Goal: Information Seeking & Learning: Learn about a topic

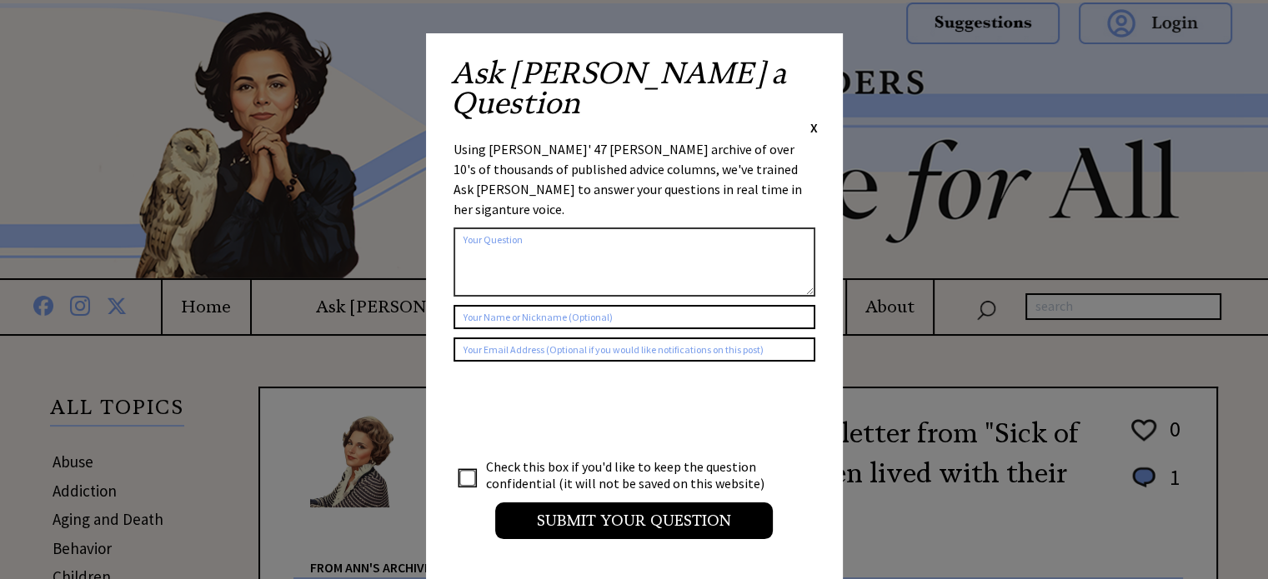
click at [810, 119] on span "X" at bounding box center [814, 127] width 8 height 17
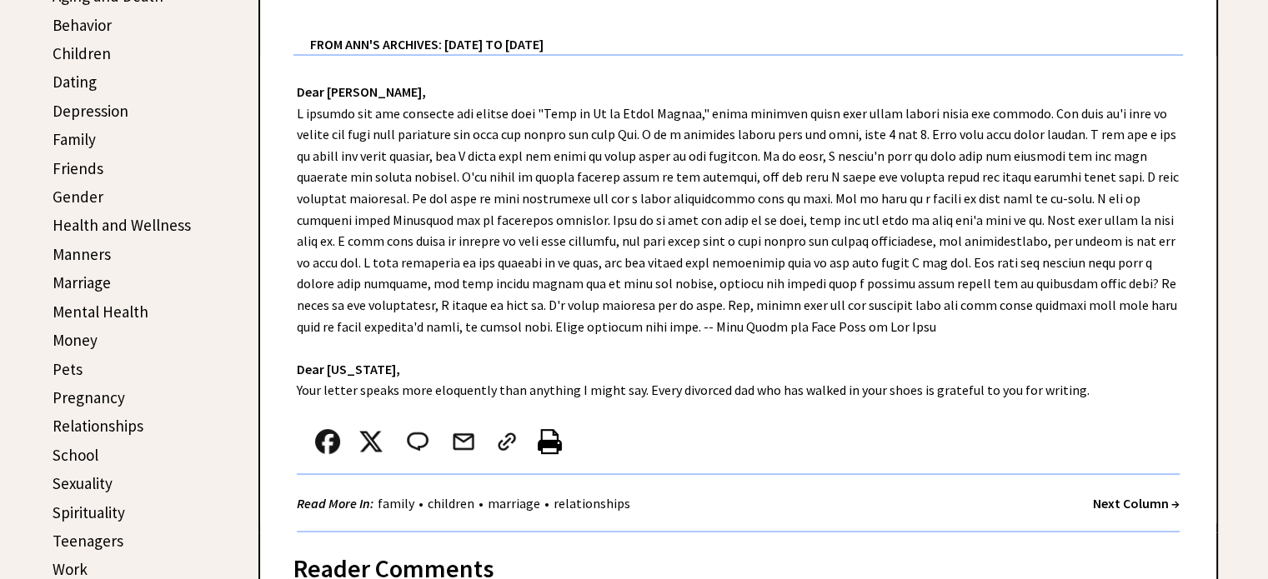
scroll to position [529, 0]
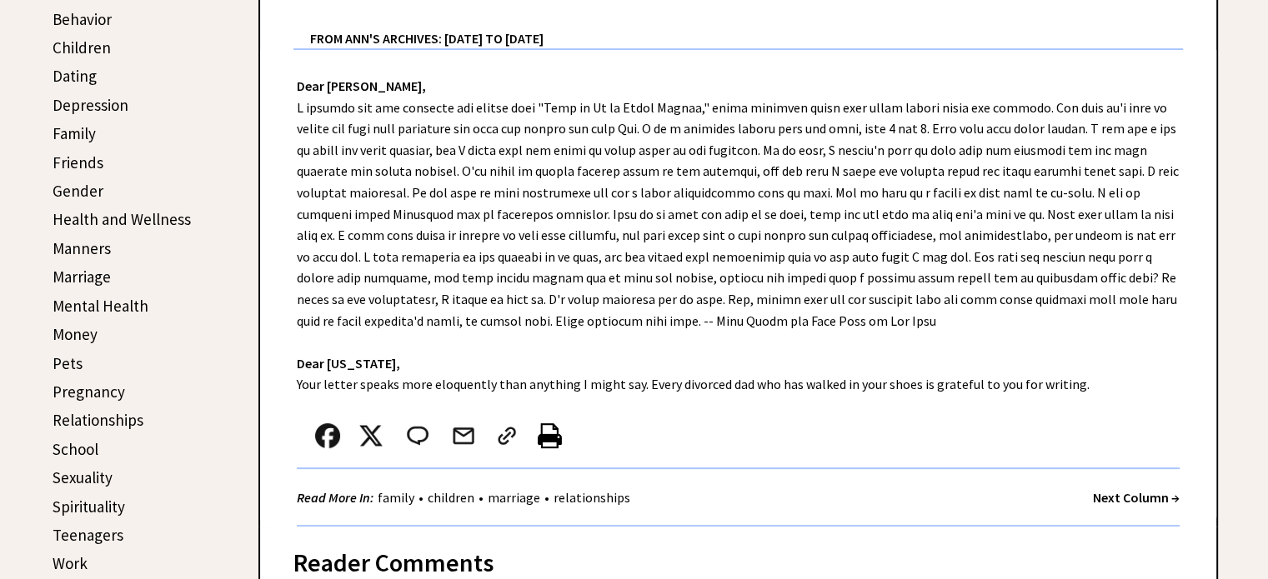
click at [83, 160] on link "Friends" at bounding box center [78, 163] width 51 height 20
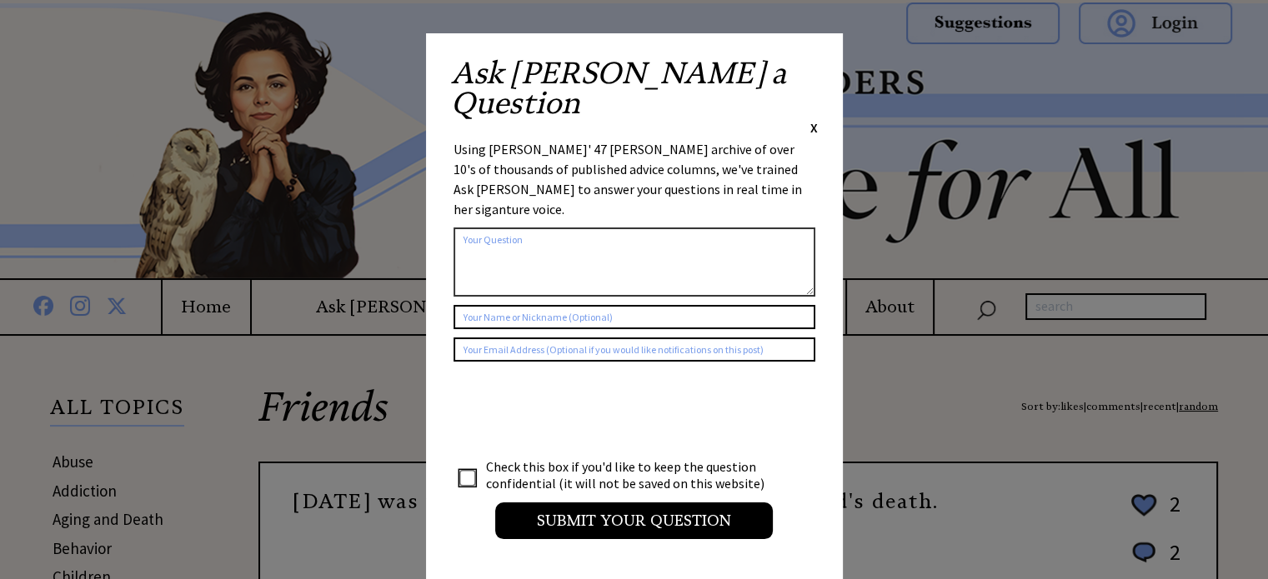
click at [813, 119] on span "X" at bounding box center [814, 127] width 8 height 17
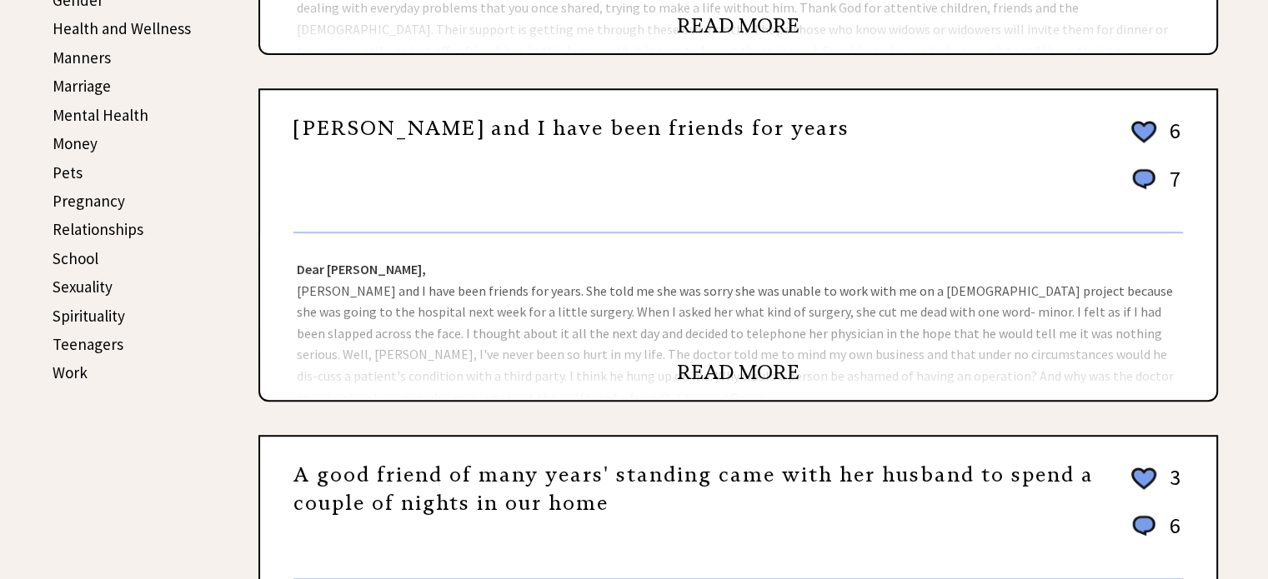
scroll to position [732, 0]
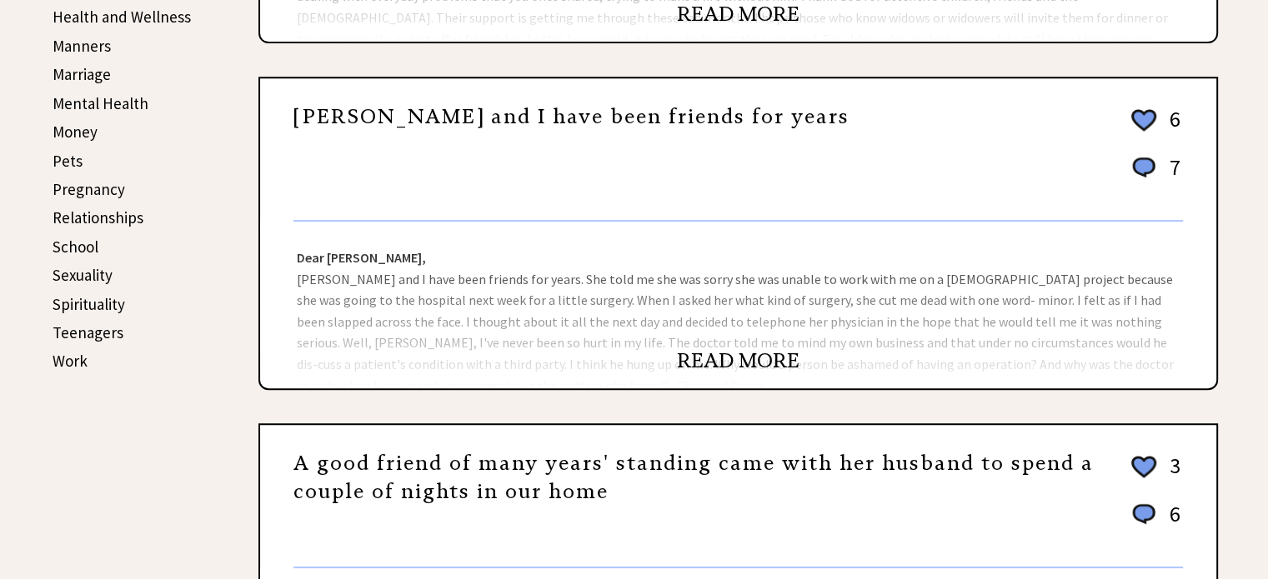
click at [745, 349] on link "READ MORE" at bounding box center [738, 360] width 123 height 25
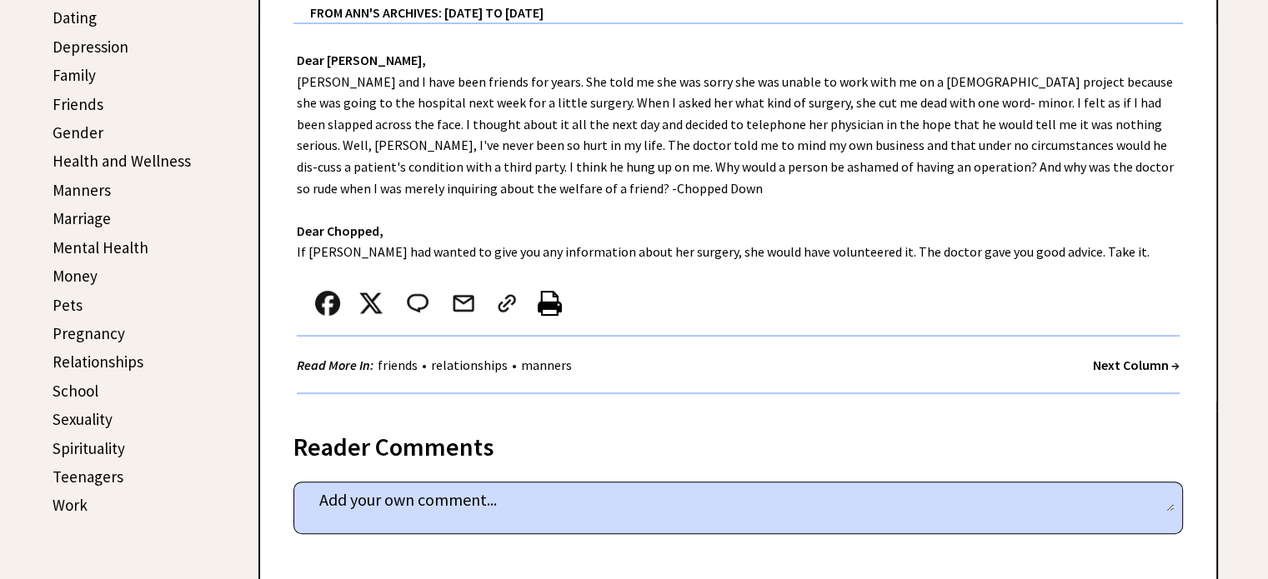
scroll to position [534, 0]
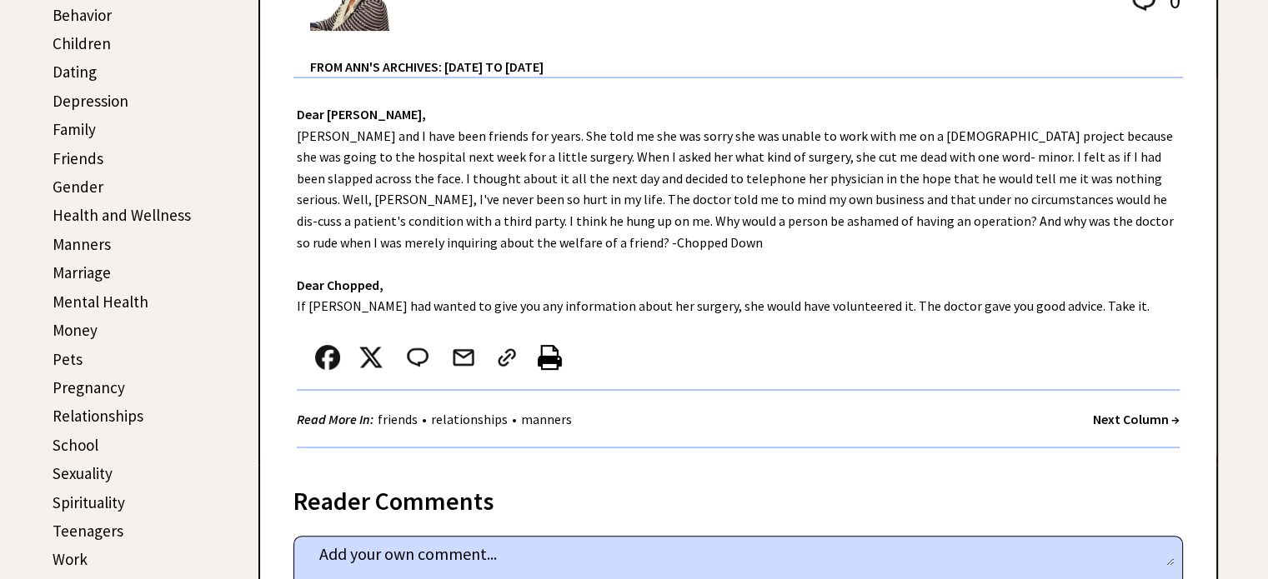
click at [82, 123] on link "Family" at bounding box center [74, 129] width 43 height 20
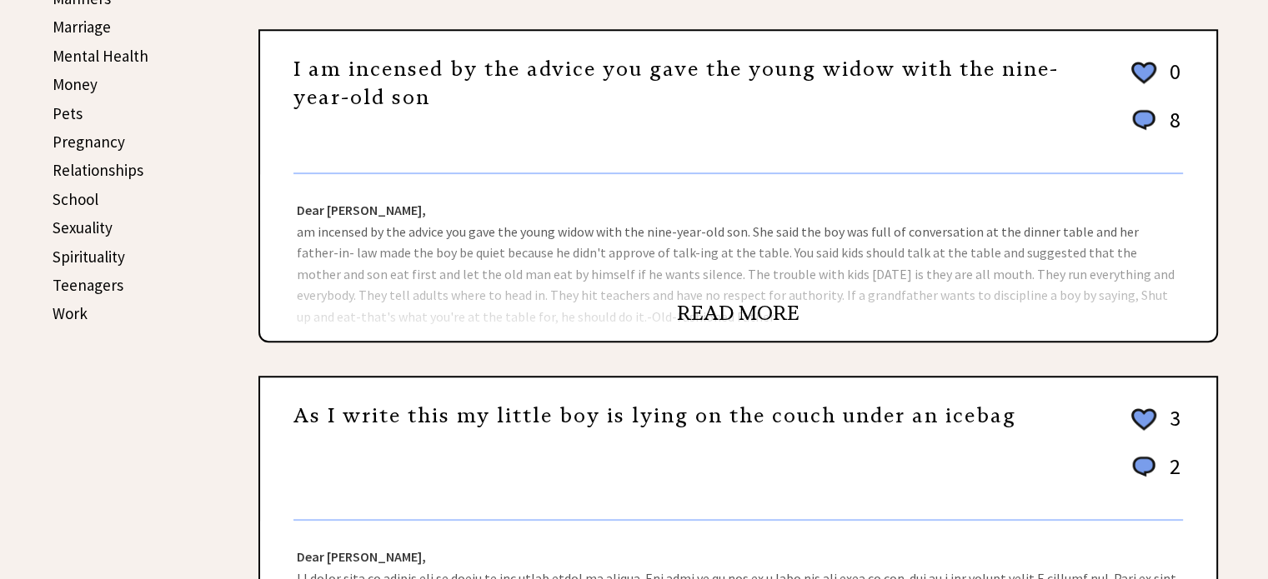
scroll to position [784, 0]
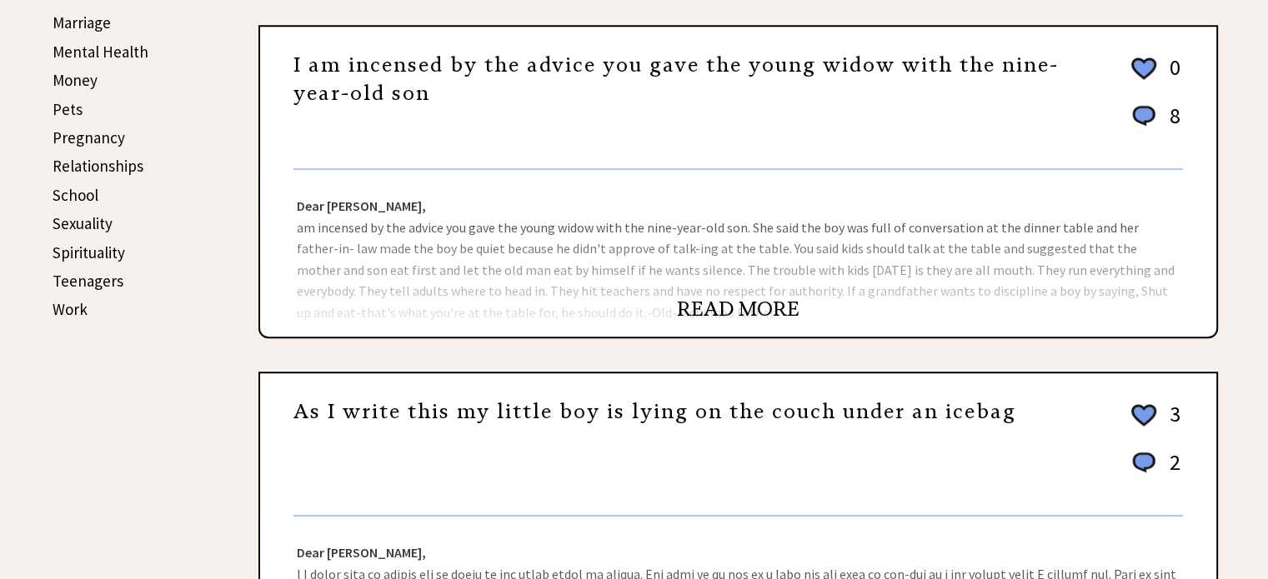
click at [705, 307] on link "READ MORE" at bounding box center [738, 309] width 123 height 25
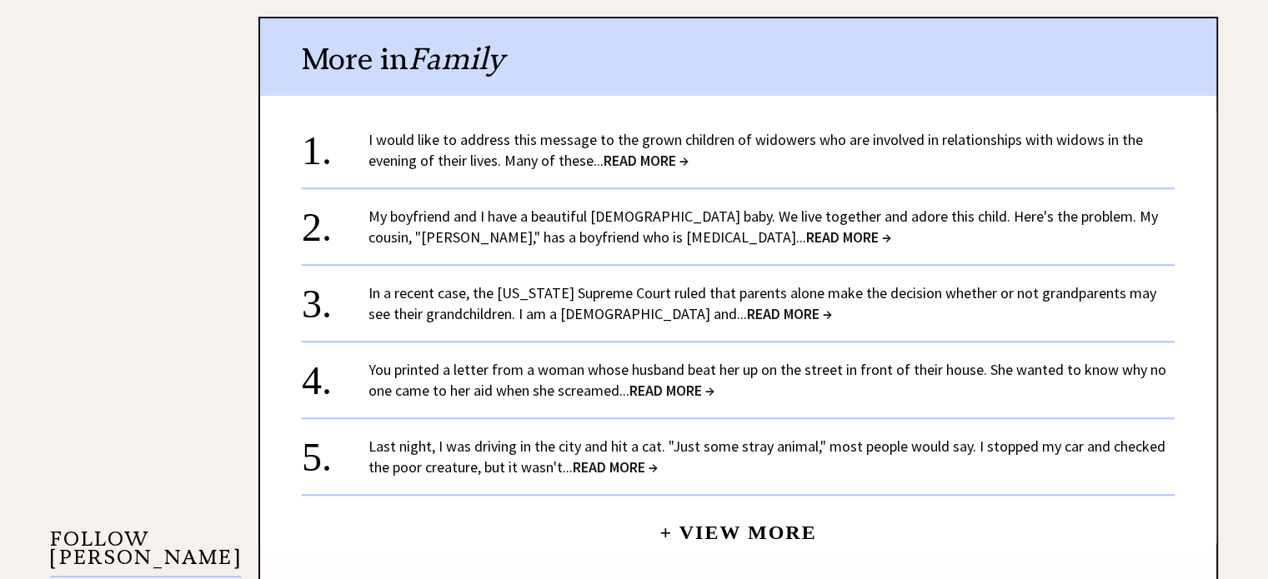
scroll to position [1195, 0]
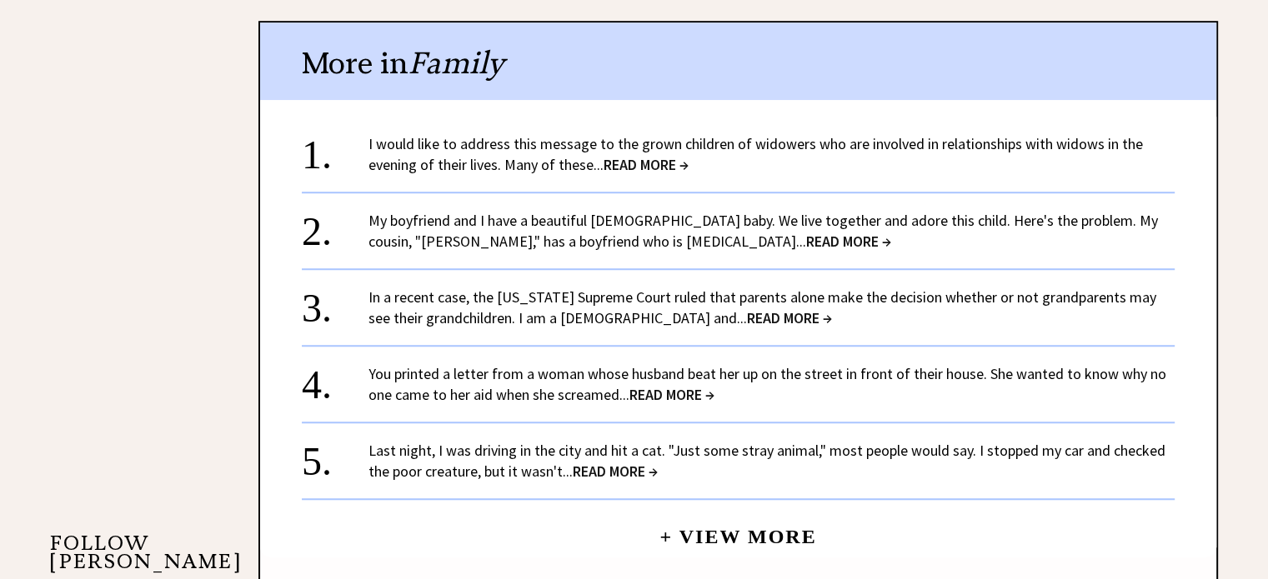
click at [647, 156] on span "READ MORE →" at bounding box center [646, 164] width 85 height 19
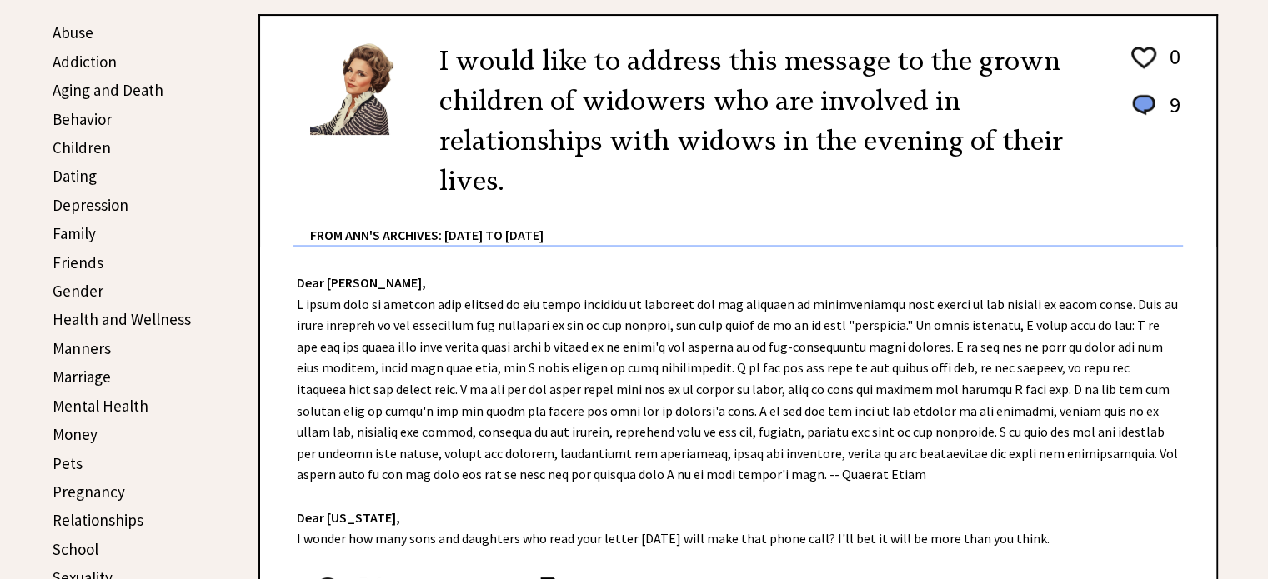
scroll to position [437, 0]
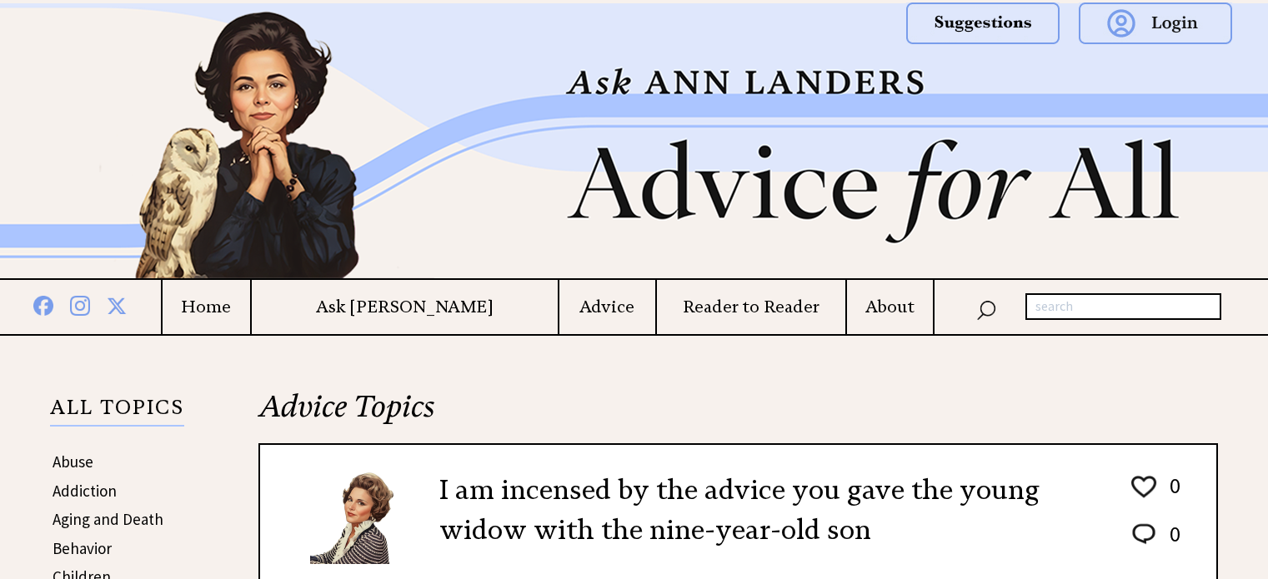
scroll to position [1195, 0]
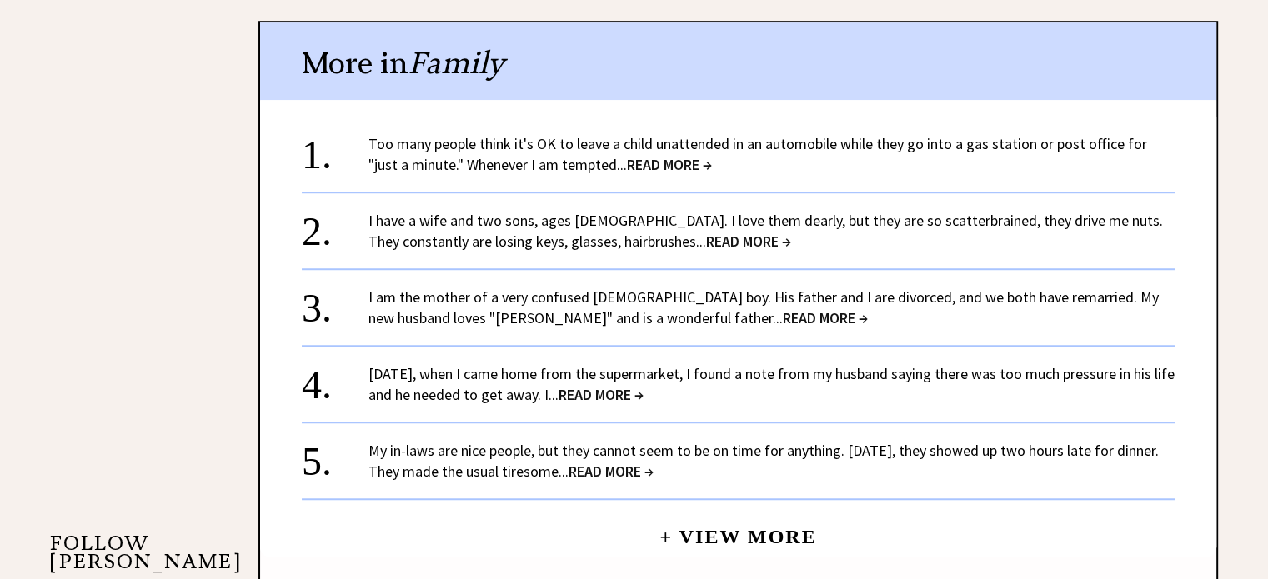
click at [540, 221] on link "I have a wife and two sons, ages [DEMOGRAPHIC_DATA]. I love them dearly, but th…" at bounding box center [765, 231] width 794 height 40
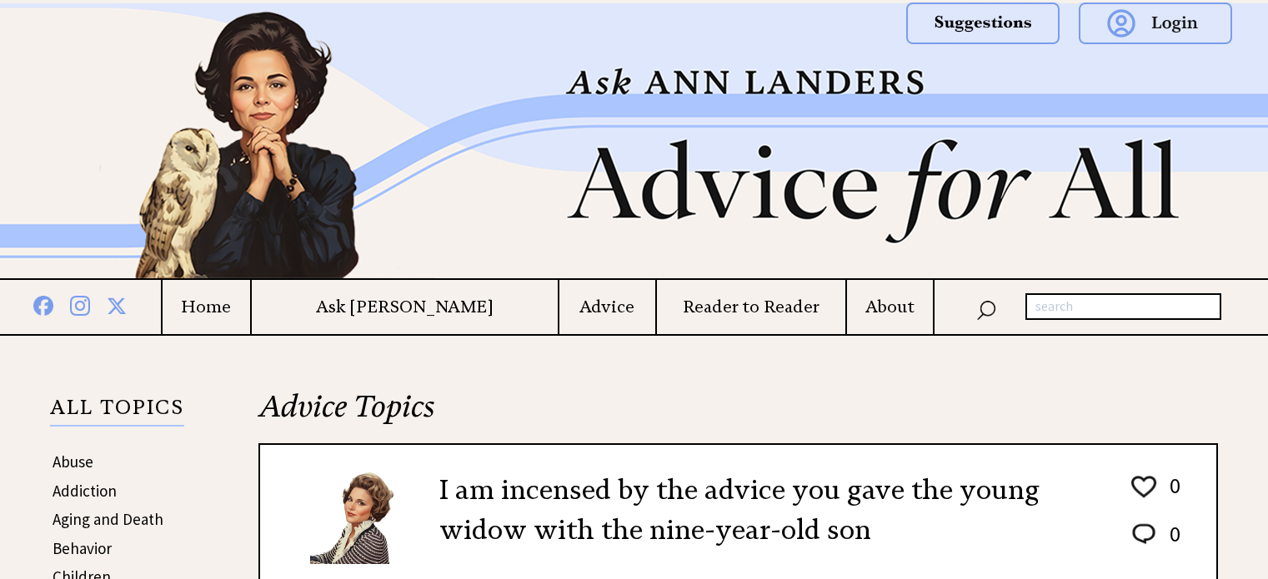
scroll to position [1195, 0]
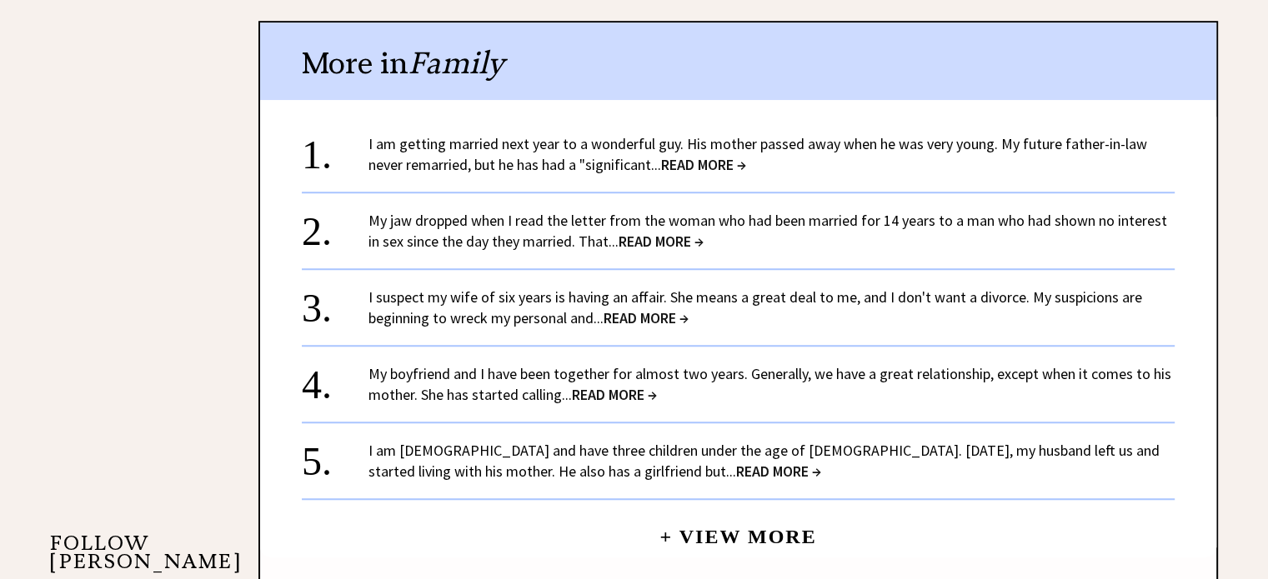
click at [499, 300] on link "I suspect my wife of six years is having an affair. She means a great deal to m…" at bounding box center [755, 308] width 774 height 40
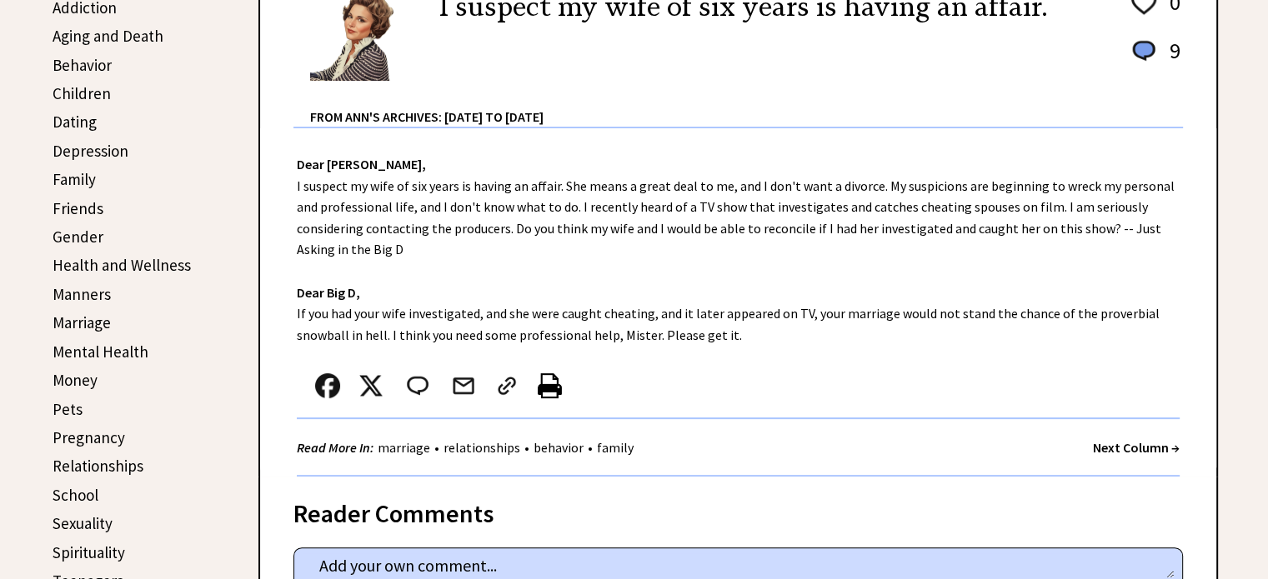
scroll to position [499, 0]
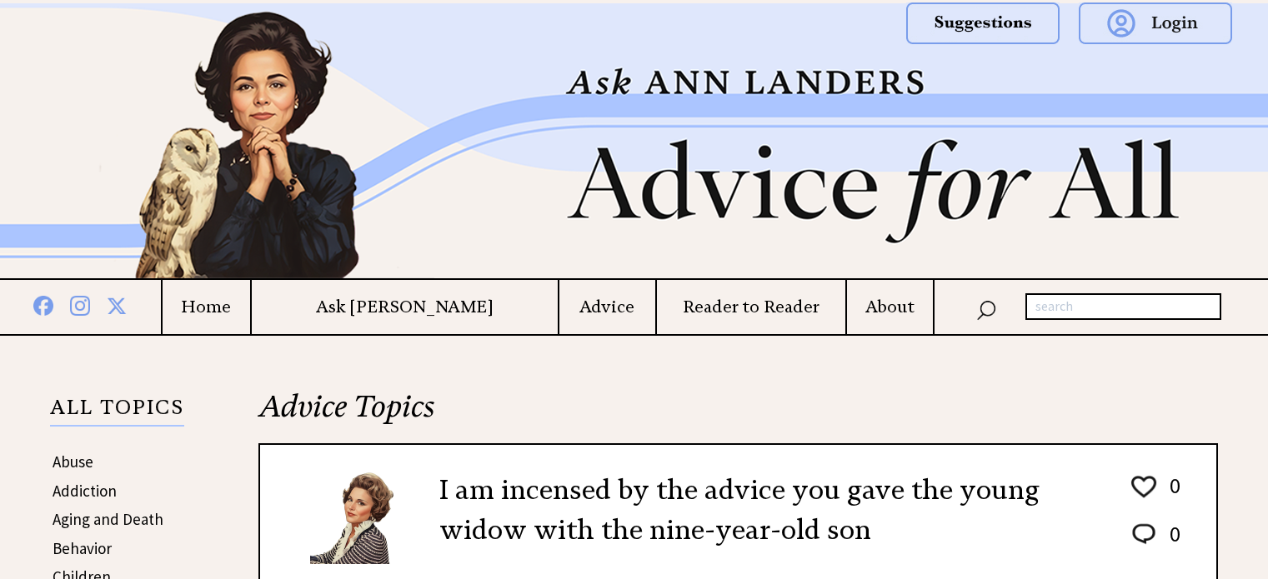
scroll to position [1195, 0]
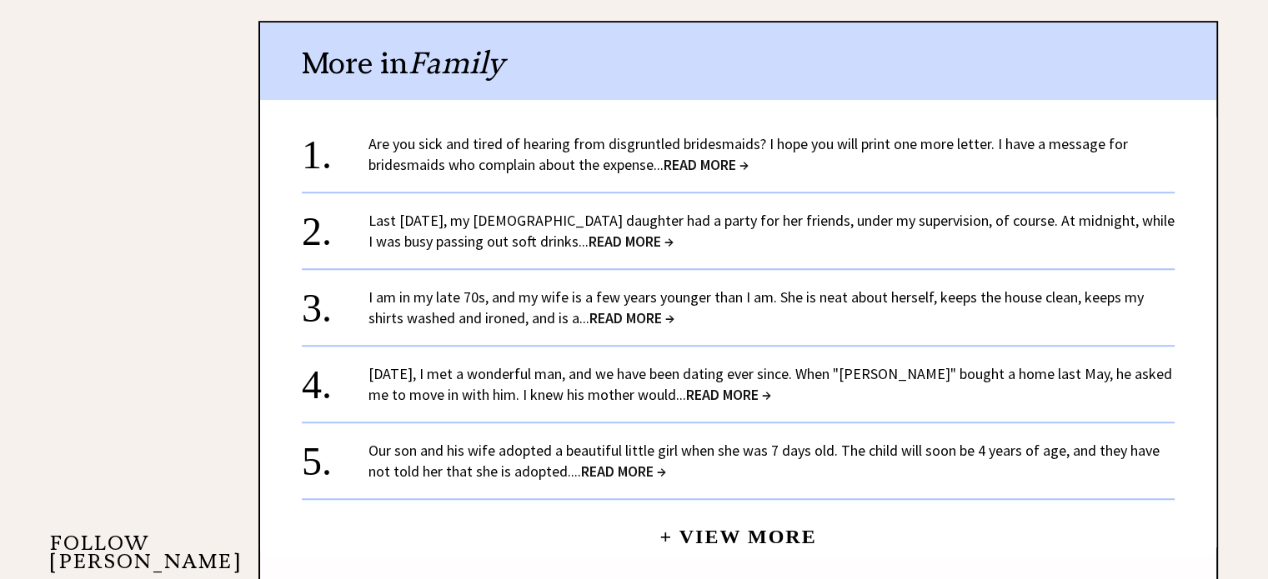
click at [605, 158] on link "Are you sick and tired of hearing from disgruntled bridesmaids? I hope you will…" at bounding box center [747, 154] width 759 height 40
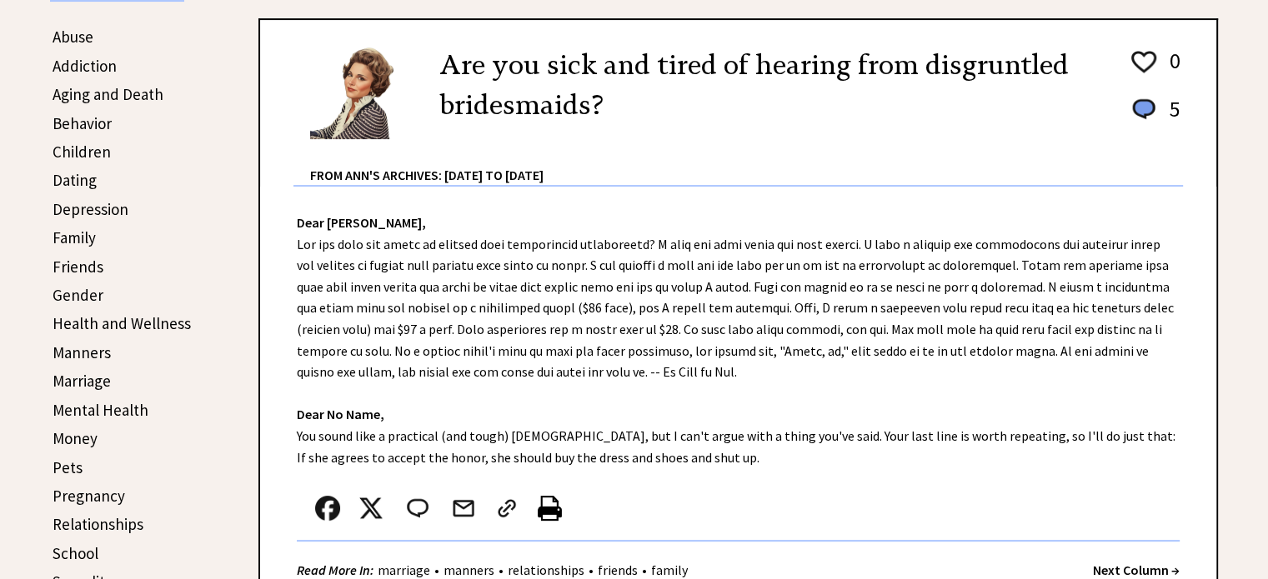
scroll to position [422, 0]
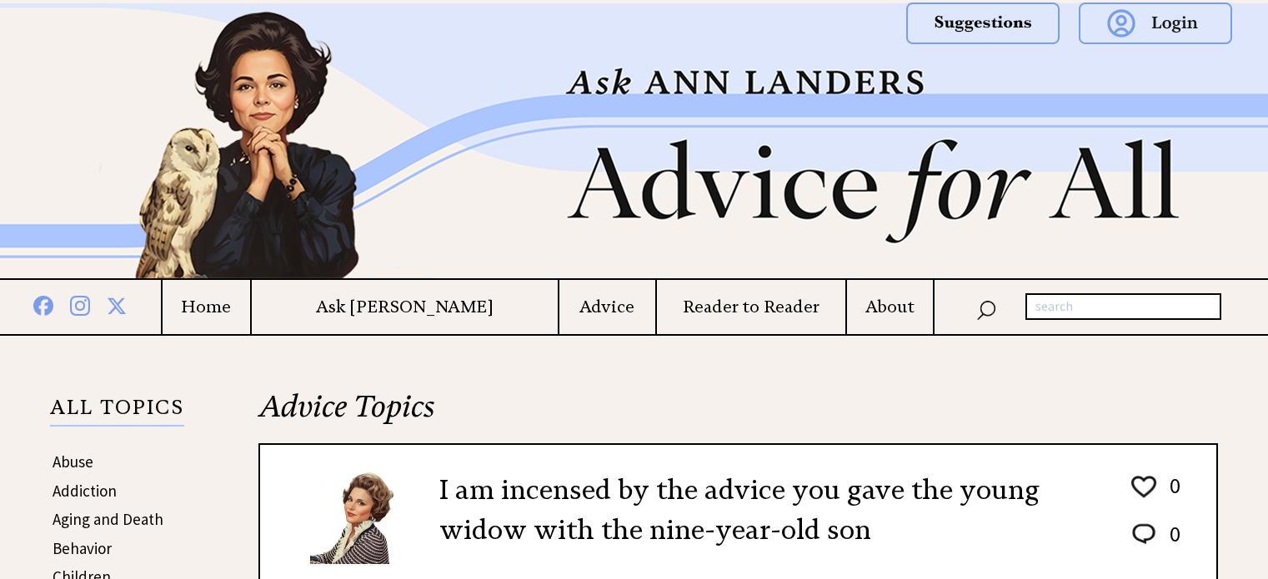
scroll to position [1195, 0]
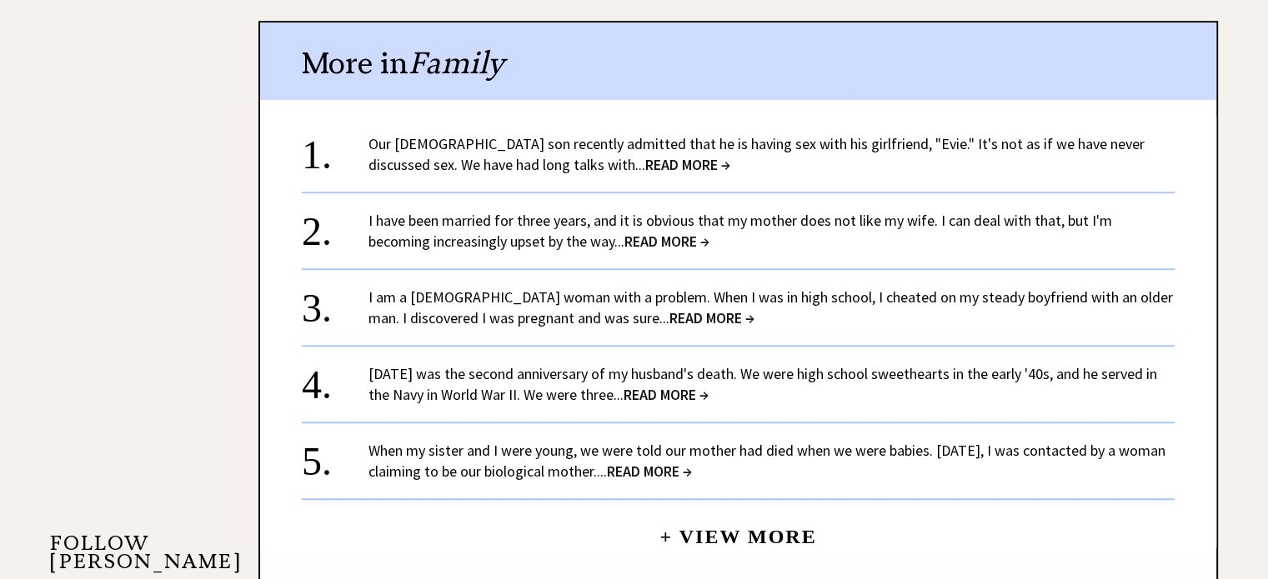
click at [560, 298] on link "I am a 26-year-old woman with a problem. When I was in high school, I cheated o…" at bounding box center [770, 308] width 804 height 40
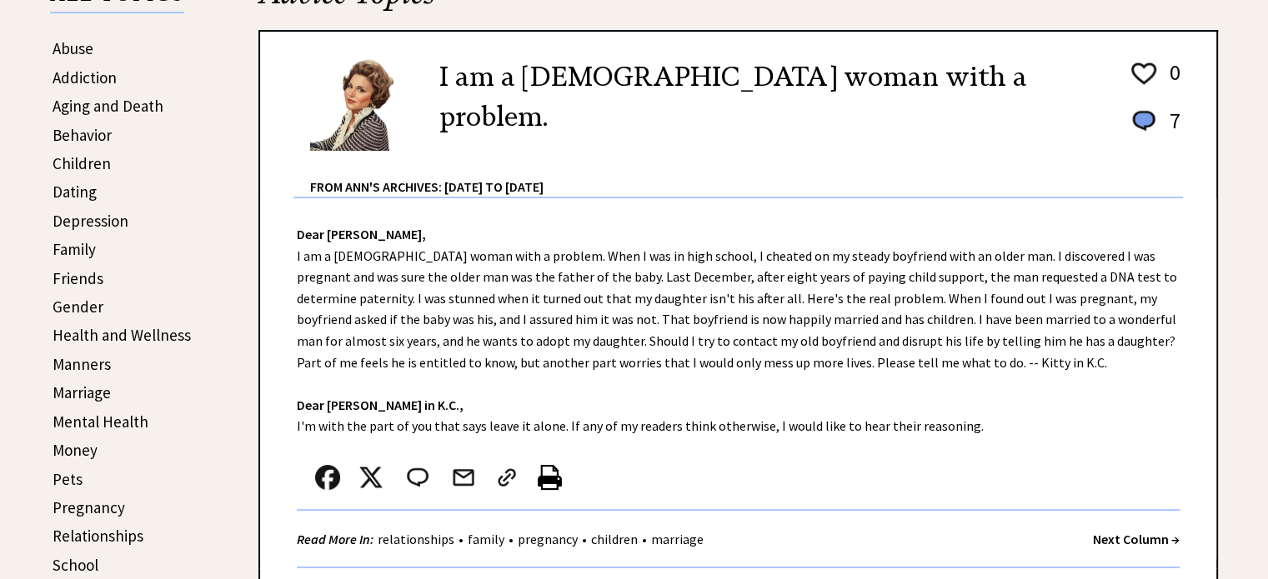
scroll to position [227, 0]
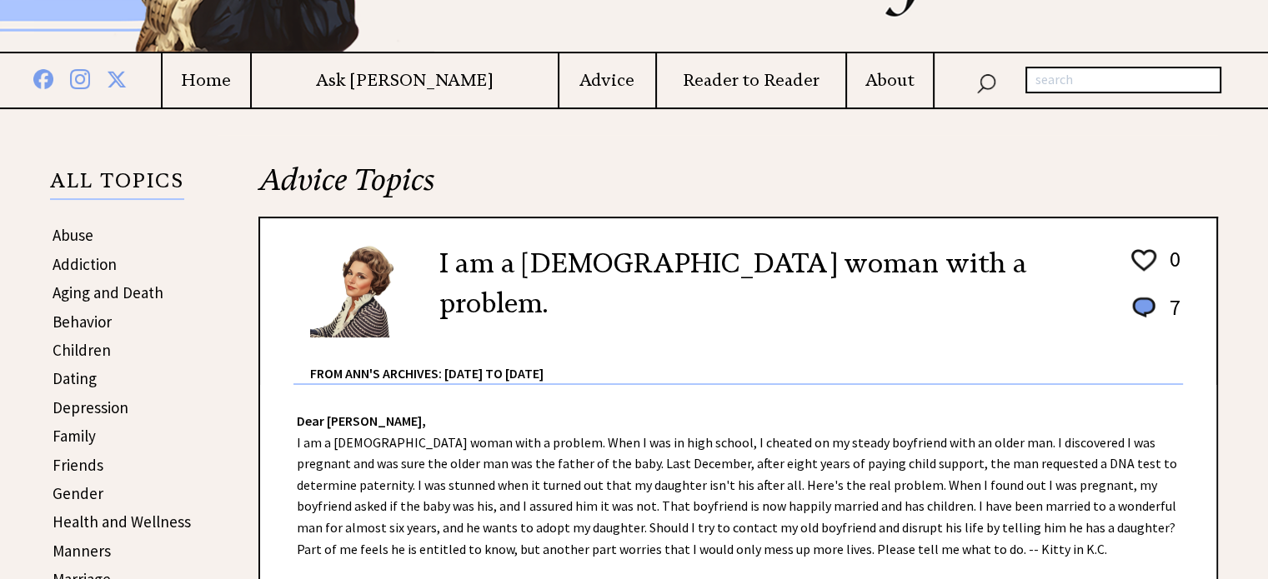
click at [93, 549] on link "Manners" at bounding box center [82, 551] width 58 height 20
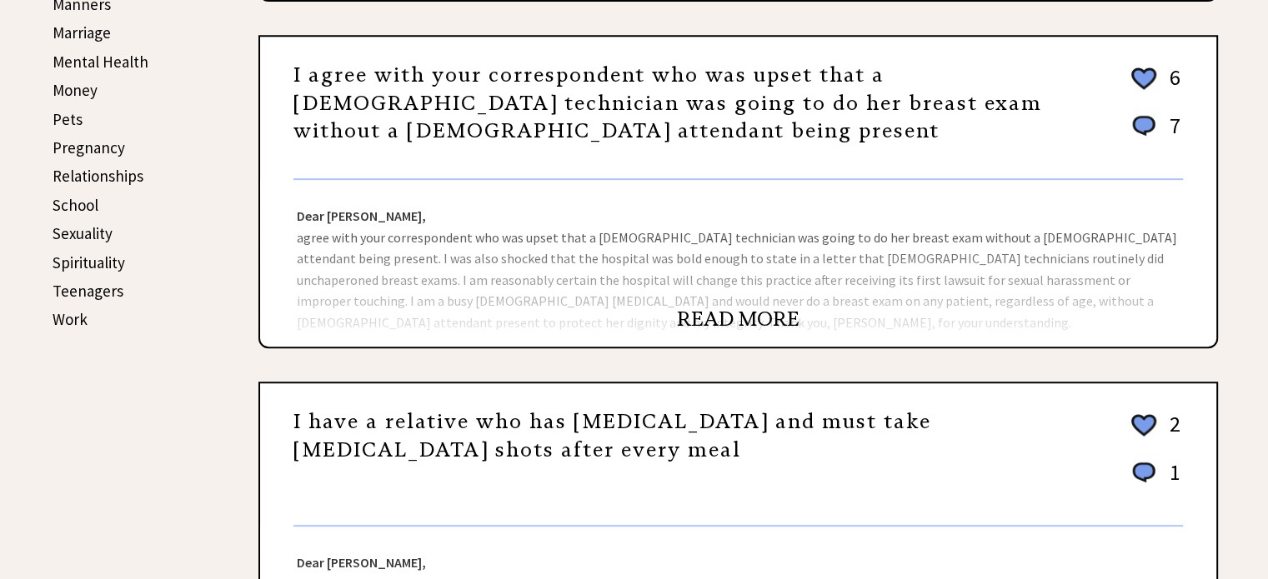
scroll to position [763, 0]
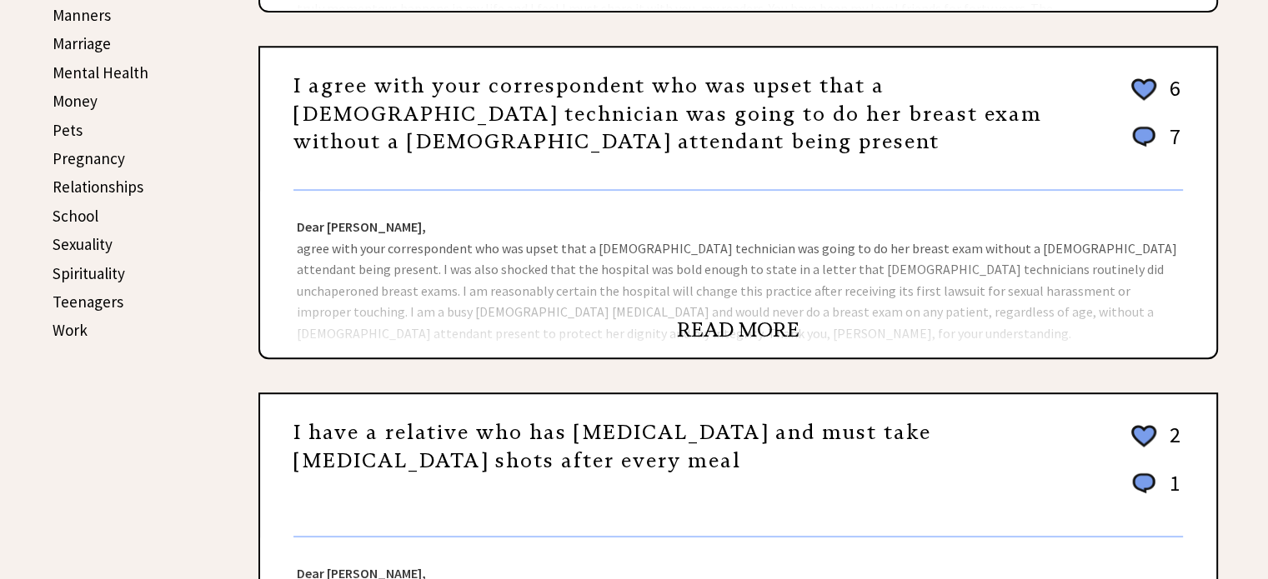
click at [813, 107] on link "I agree with your correspondent who was upset that a [DEMOGRAPHIC_DATA] technic…" at bounding box center [667, 113] width 749 height 81
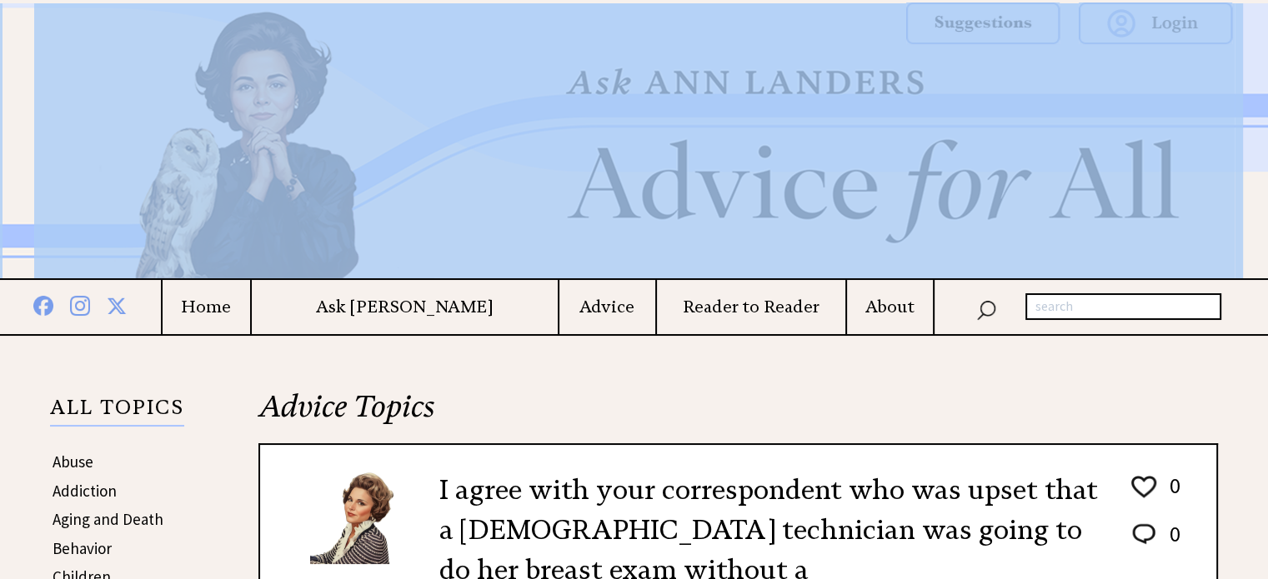
drag, startPoint x: 1264, startPoint y: 77, endPoint x: 1274, endPoint y: 158, distance: 81.5
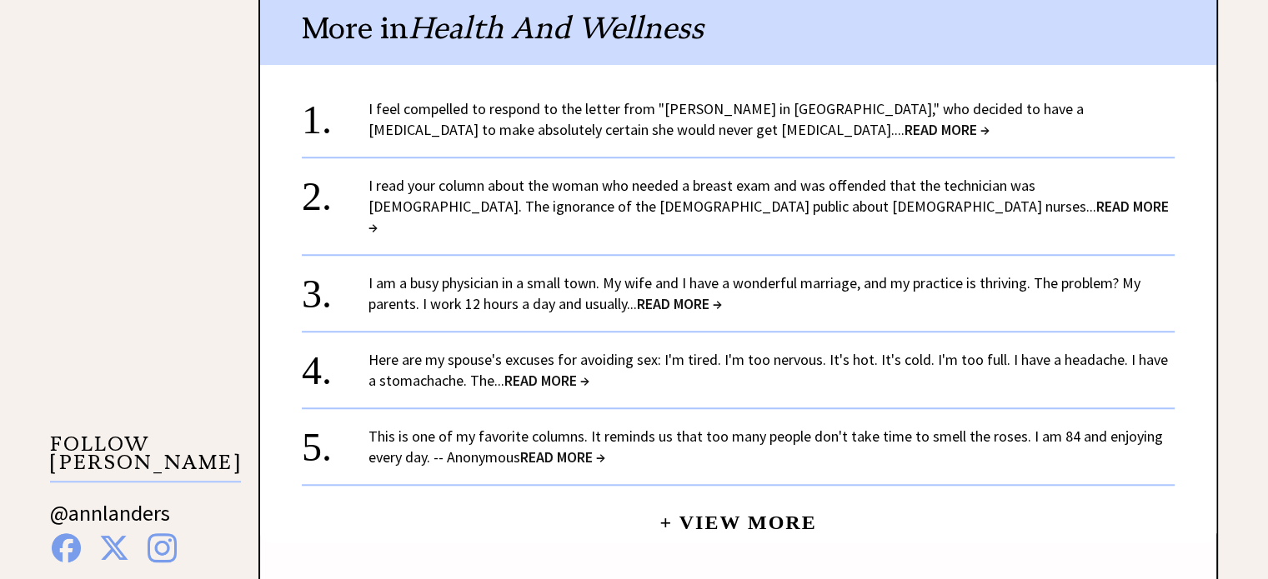
scroll to position [1298, 0]
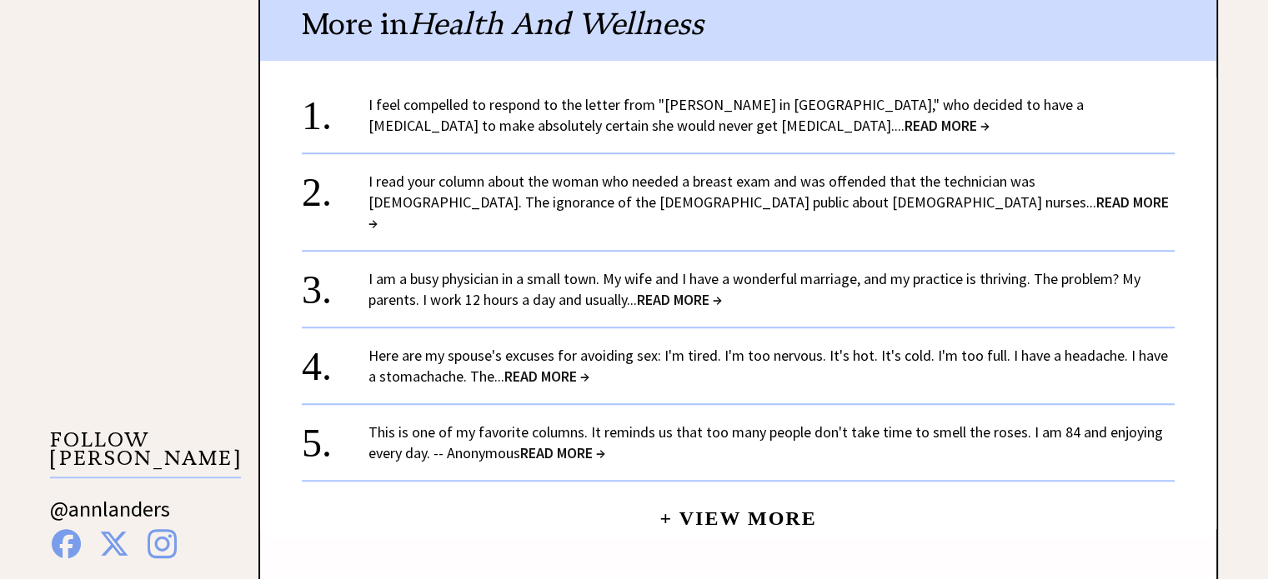
click at [597, 346] on link "Here are my spouse's excuses for avoiding sex: I'm tired. I'm too nervous. It's…" at bounding box center [767, 366] width 799 height 40
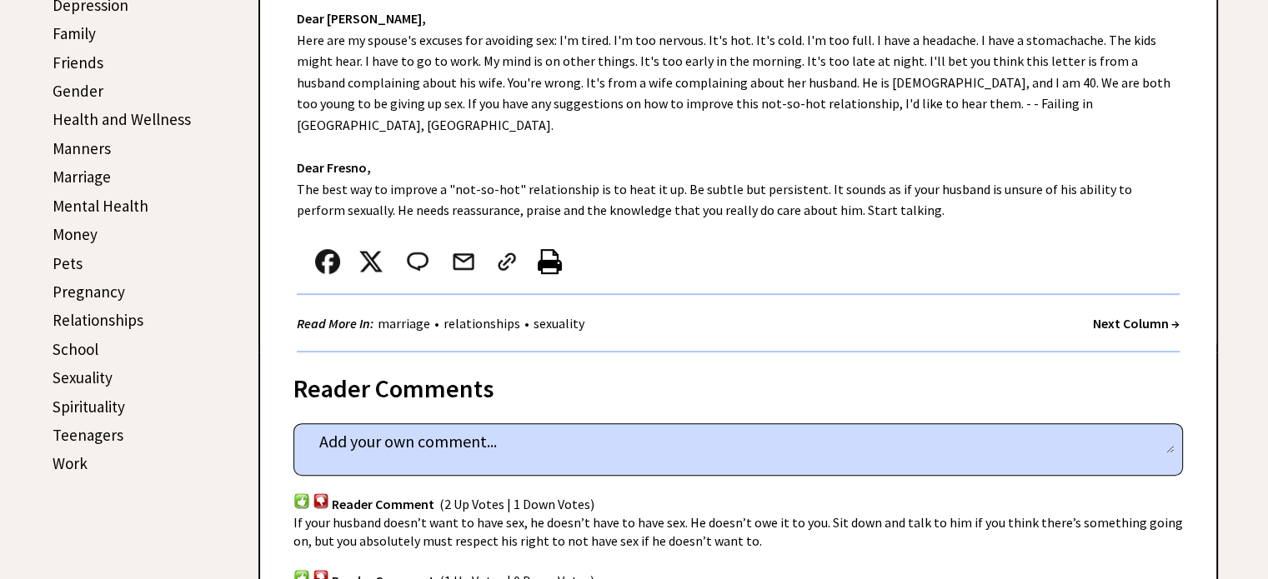
scroll to position [614, 0]
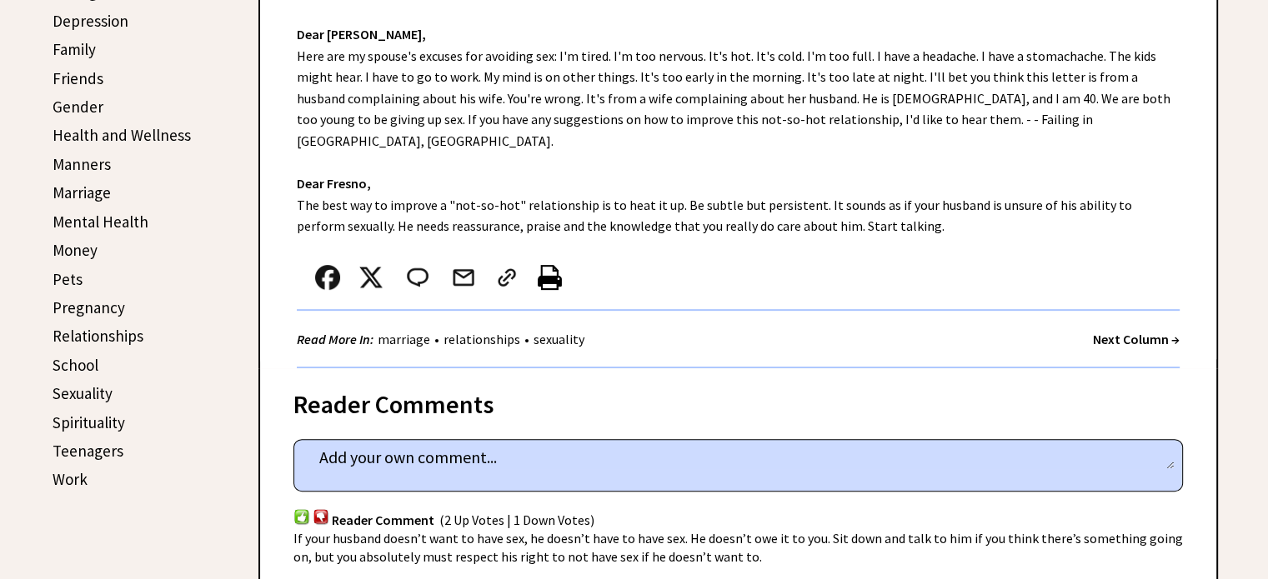
click at [72, 159] on link "Manners" at bounding box center [82, 164] width 58 height 20
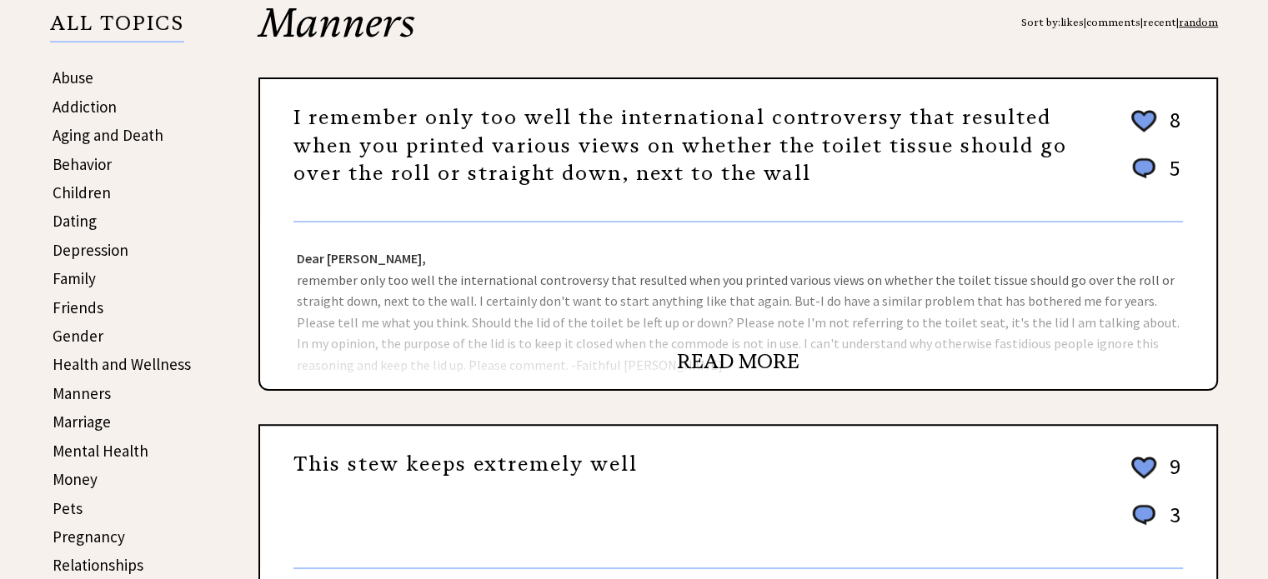
scroll to position [381, 0]
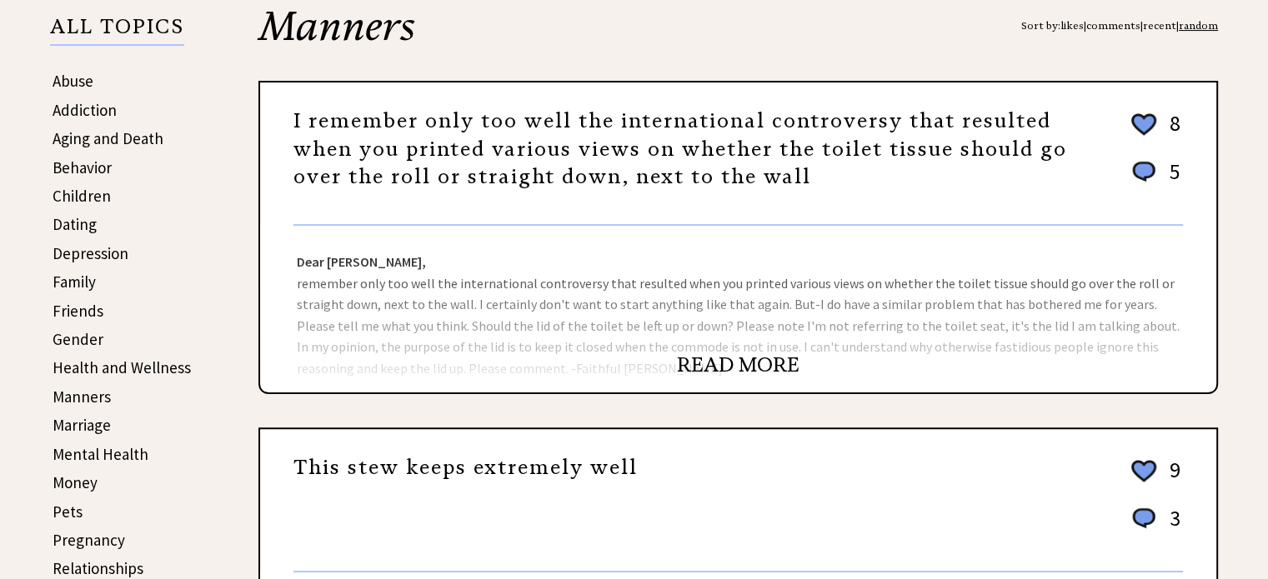
click at [913, 131] on link "I remember only too well the international controversy that resulted when you p…" at bounding box center [680, 148] width 774 height 81
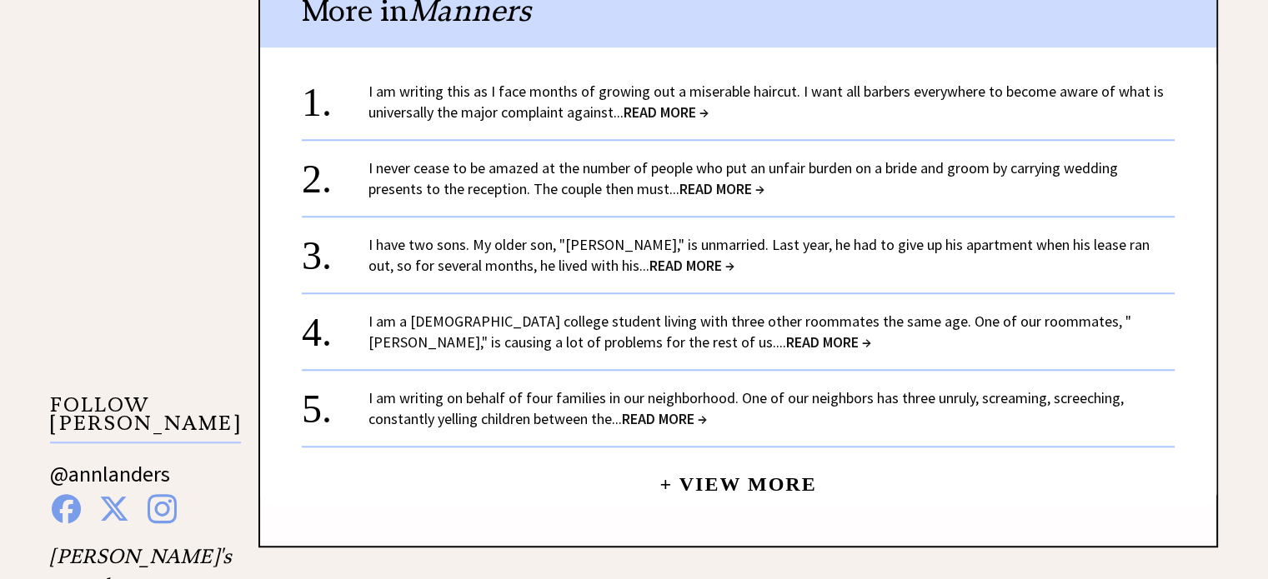
scroll to position [1340, 0]
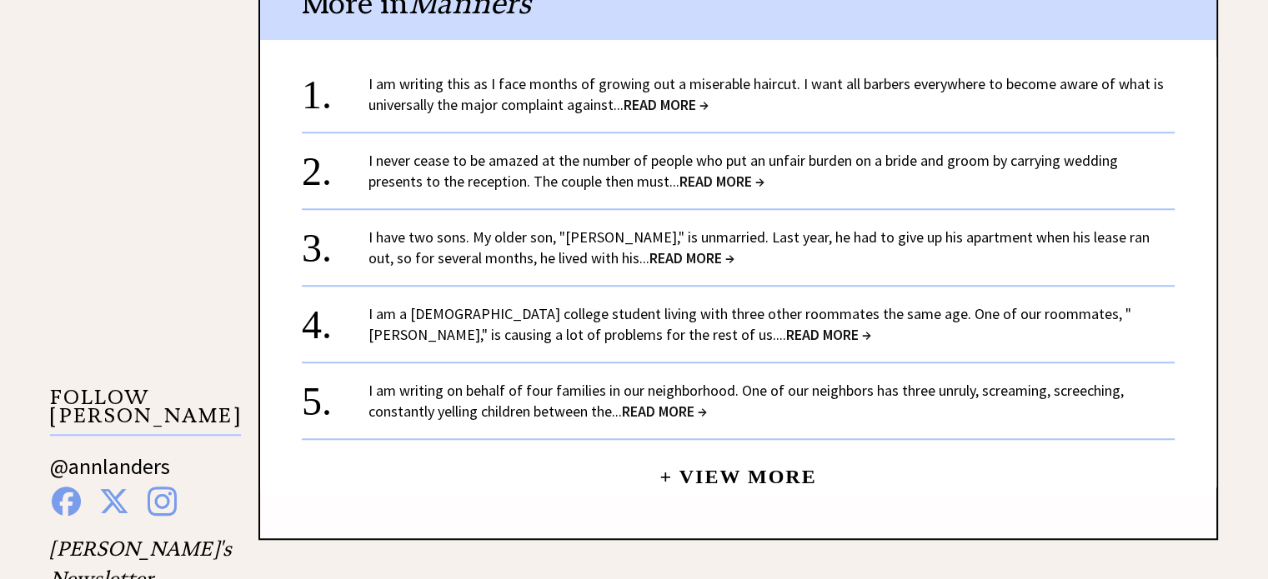
click at [646, 170] on link "I never cease to be amazed at the number of people who put an unfair burden on …" at bounding box center [742, 171] width 749 height 40
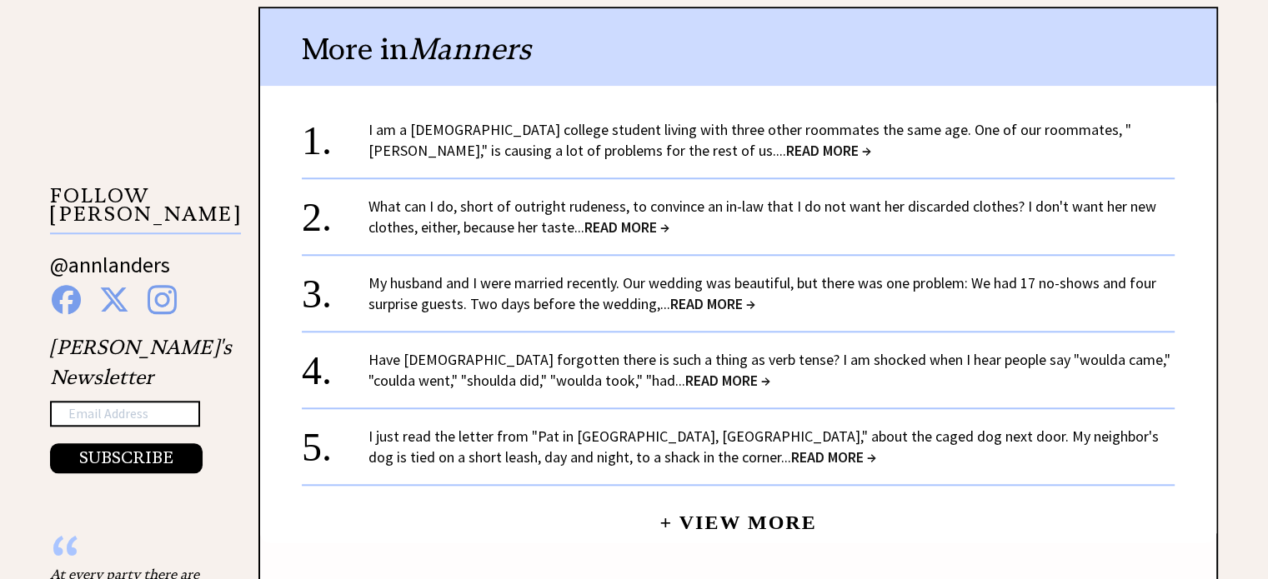
scroll to position [1546, 0]
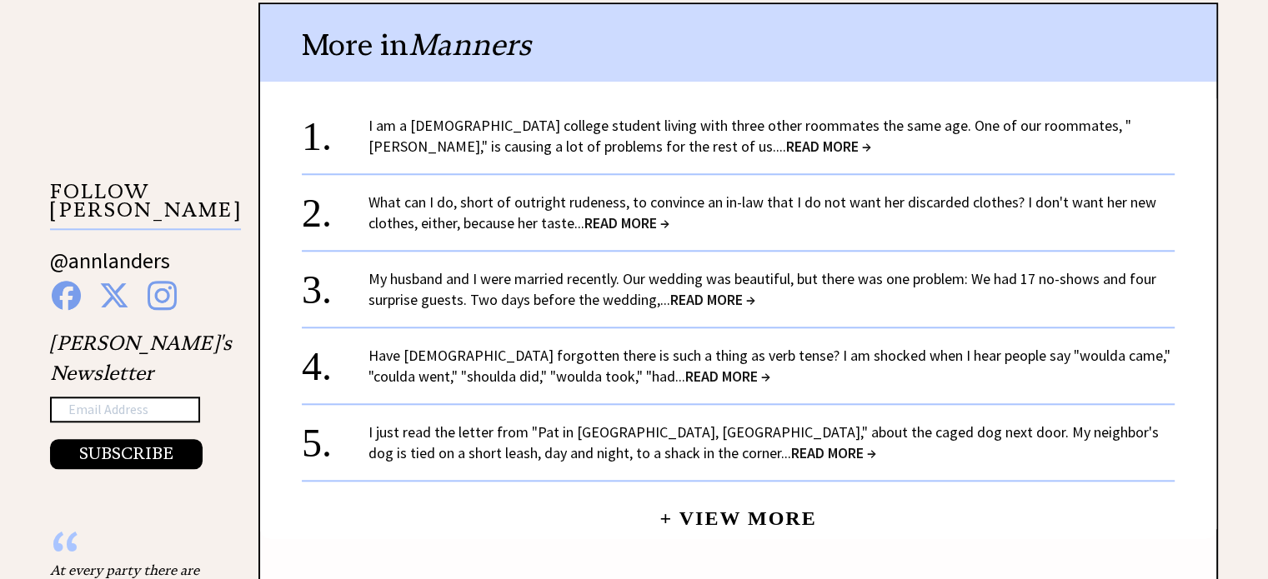
click at [629, 299] on link "My husband and I were married recently. Our wedding was beautiful, but there wa…" at bounding box center [762, 289] width 788 height 40
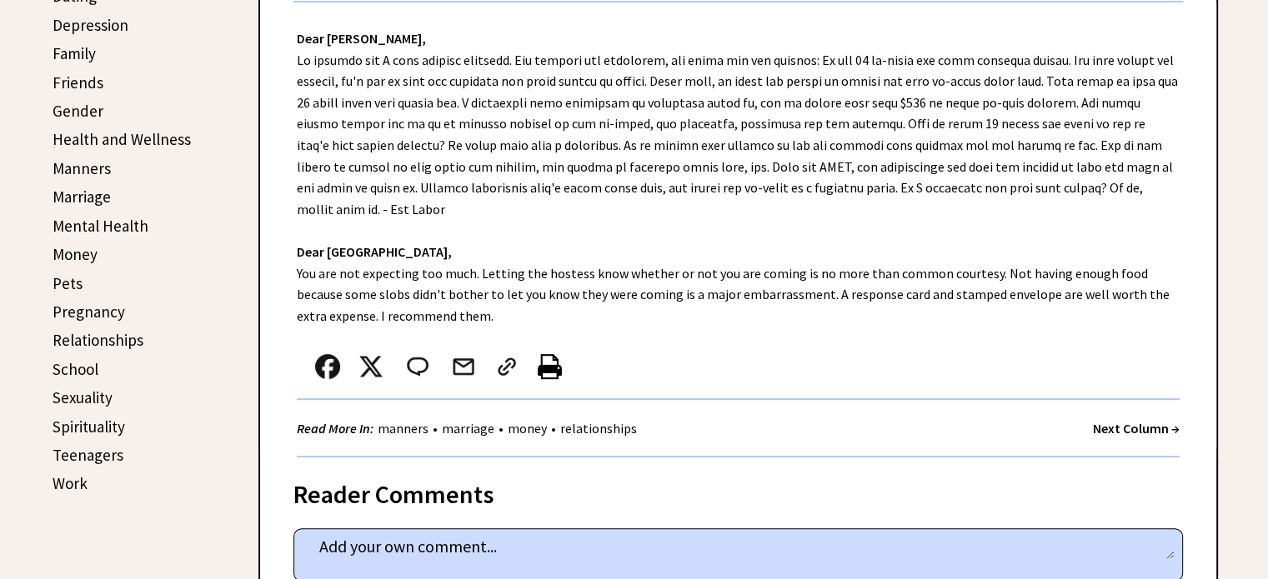
scroll to position [601, 0]
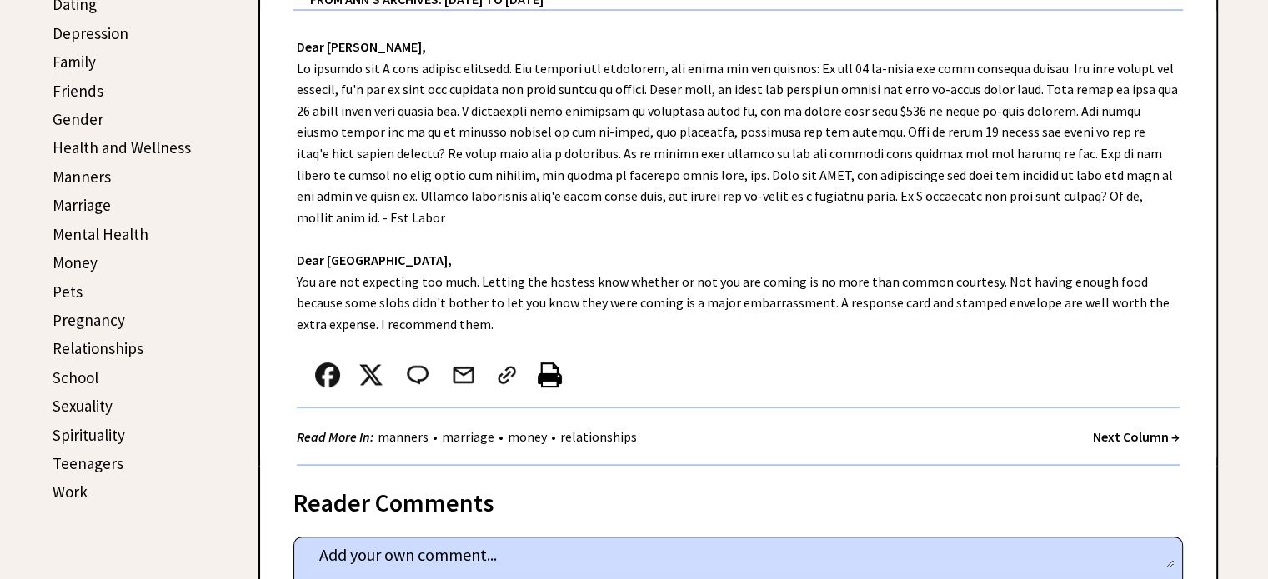
click at [1140, 434] on strong "Next Column →" at bounding box center [1136, 436] width 87 height 17
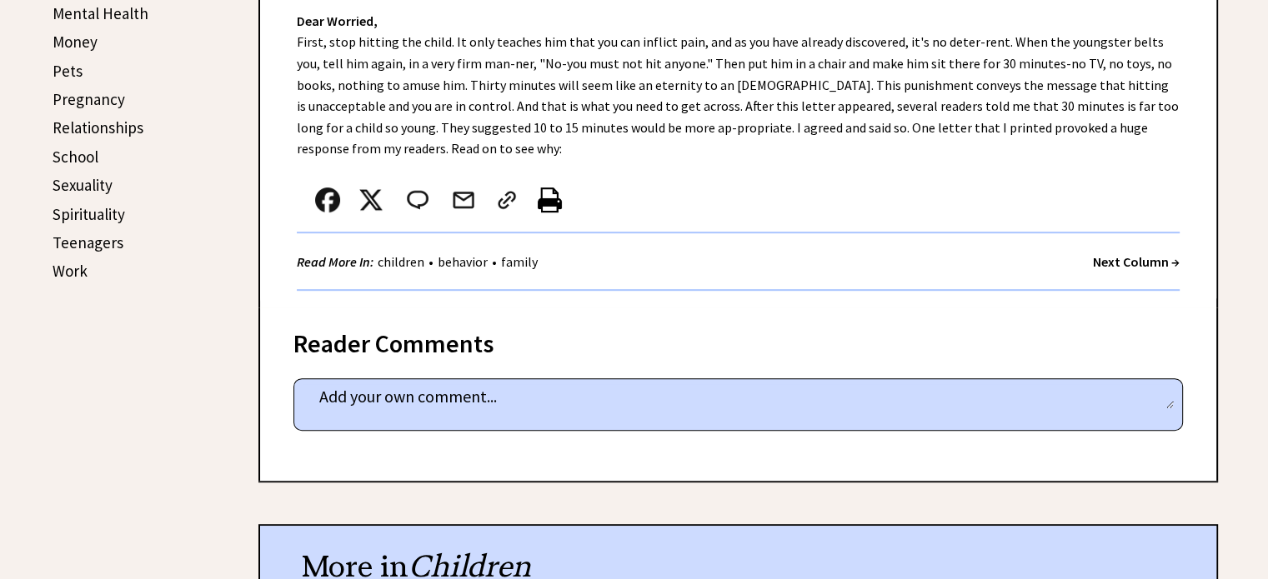
scroll to position [779, 0]
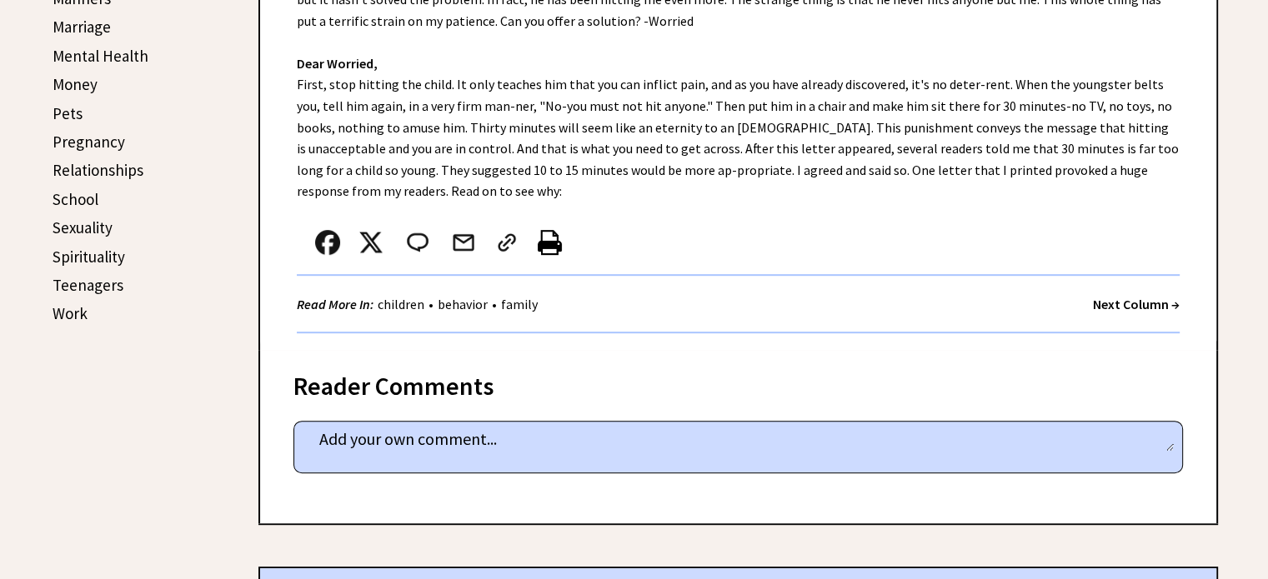
click at [1140, 298] on strong "Next Column →" at bounding box center [1136, 304] width 87 height 17
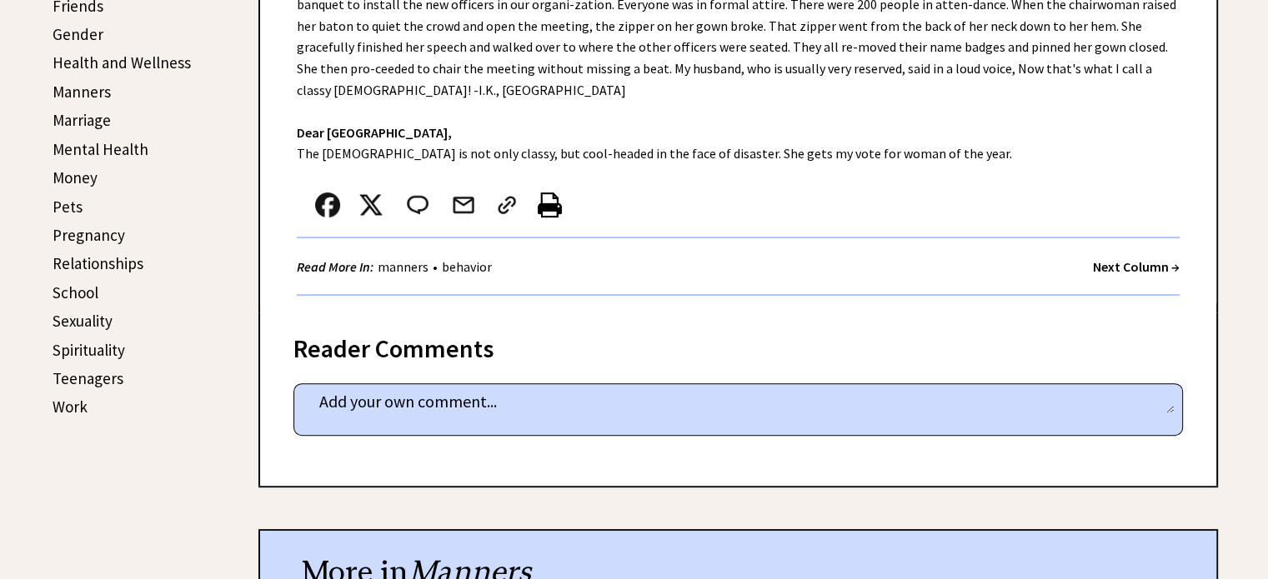
scroll to position [690, 0]
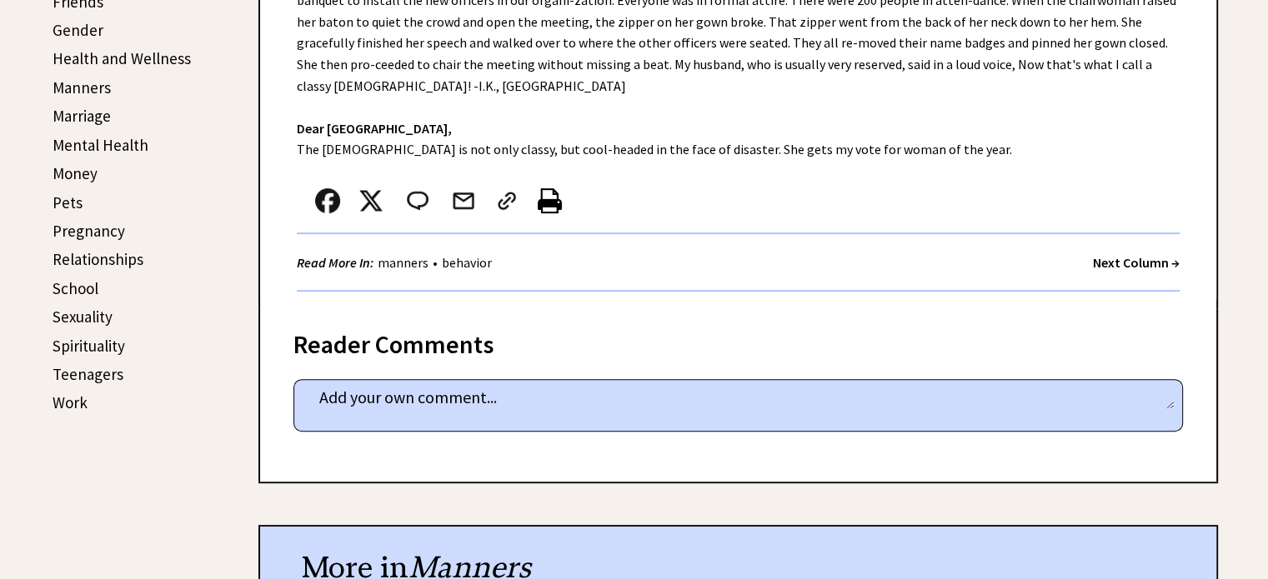
click at [1135, 254] on strong "Next Column →" at bounding box center [1136, 262] width 87 height 17
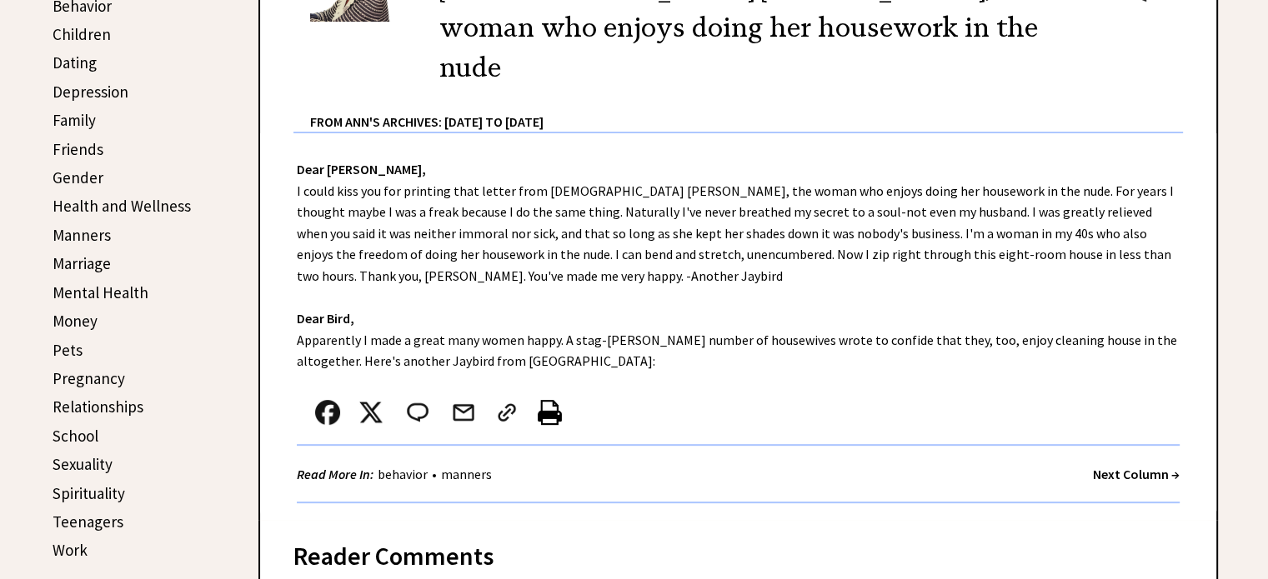
scroll to position [547, 0]
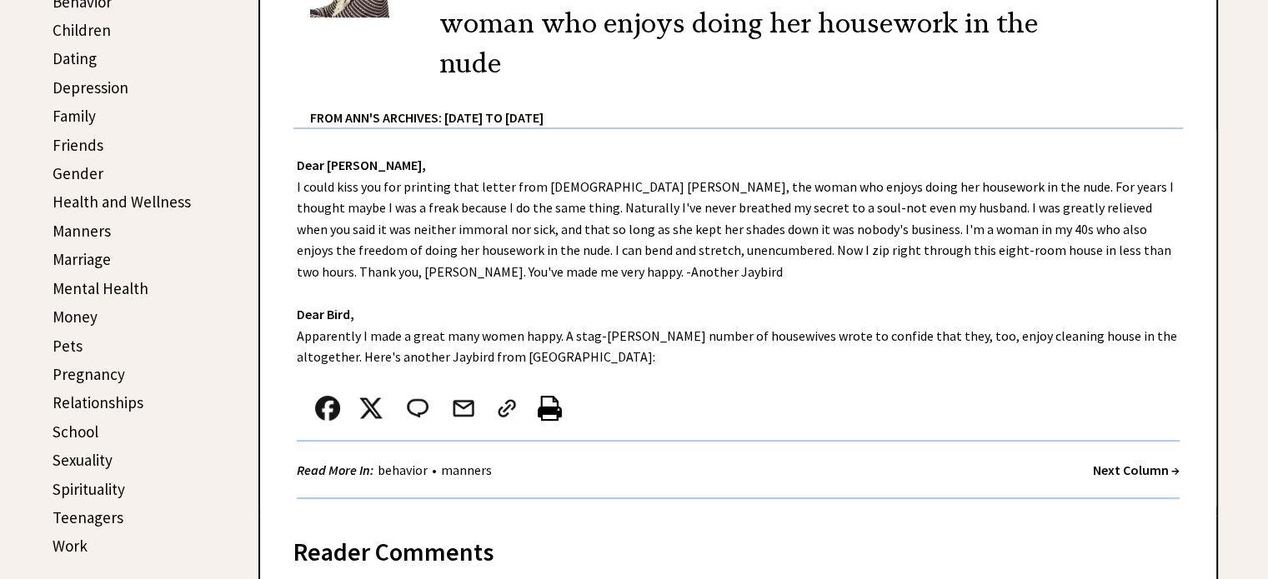
click at [1135, 462] on strong "Next Column →" at bounding box center [1136, 470] width 87 height 17
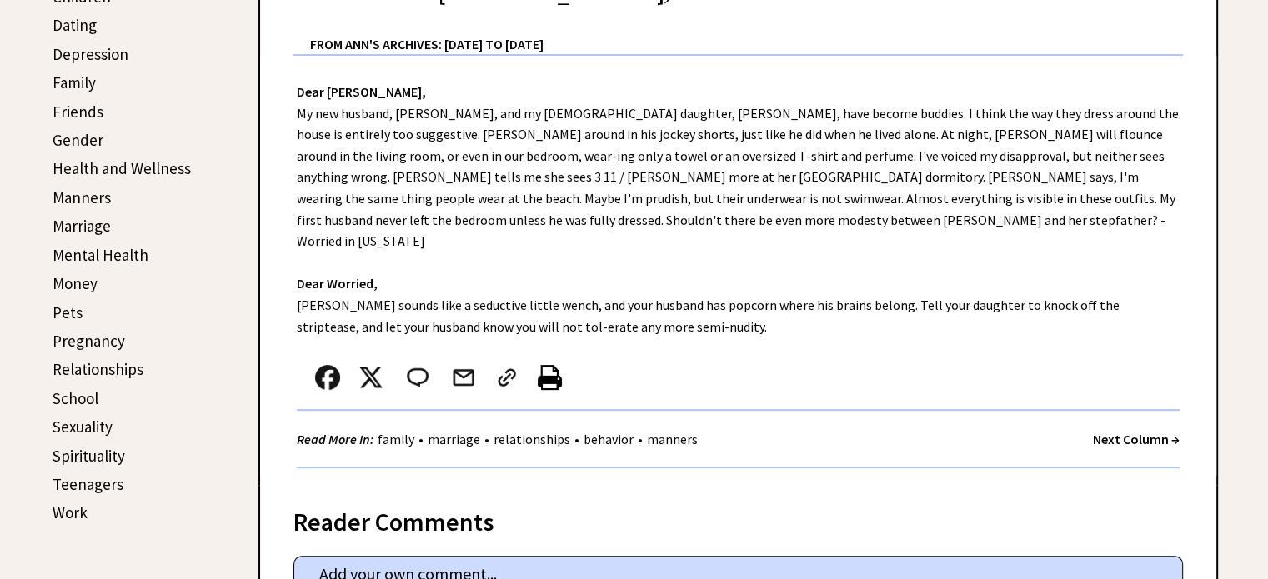
scroll to position [561, 0]
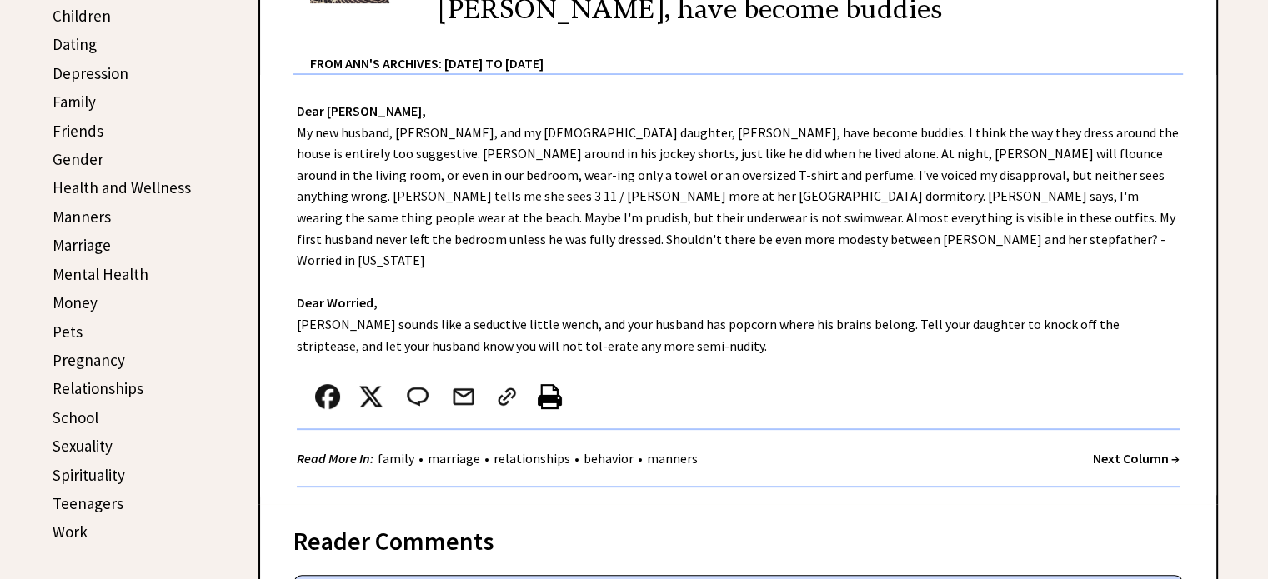
click at [1144, 450] on strong "Next Column →" at bounding box center [1136, 458] width 87 height 17
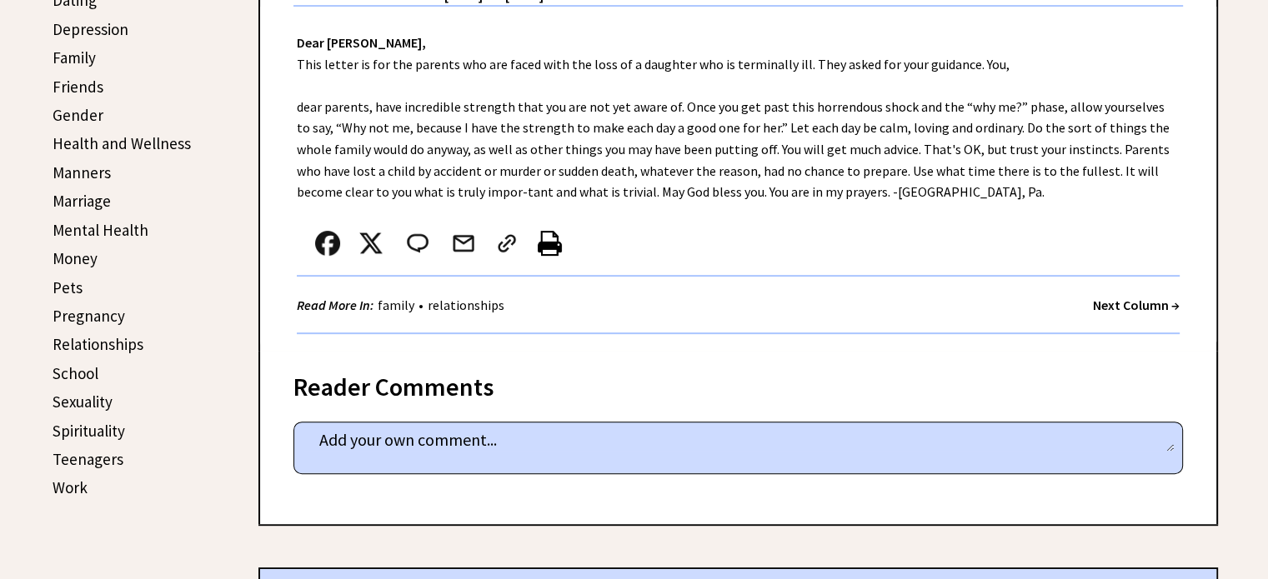
scroll to position [613, 0]
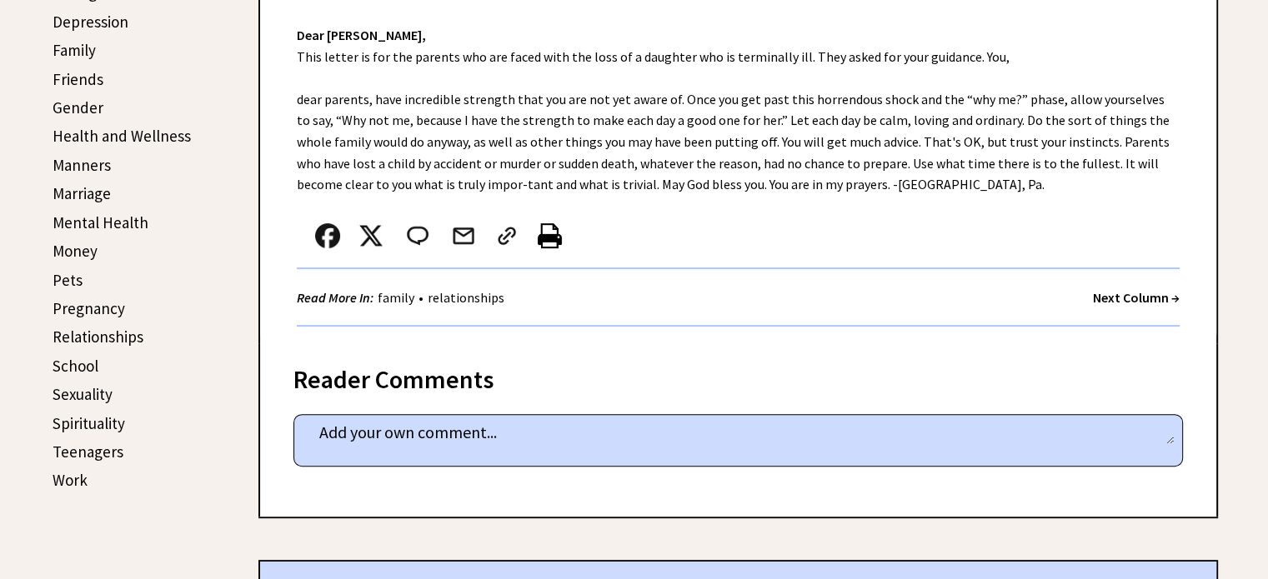
click at [1142, 293] on strong "Next Column →" at bounding box center [1136, 297] width 87 height 17
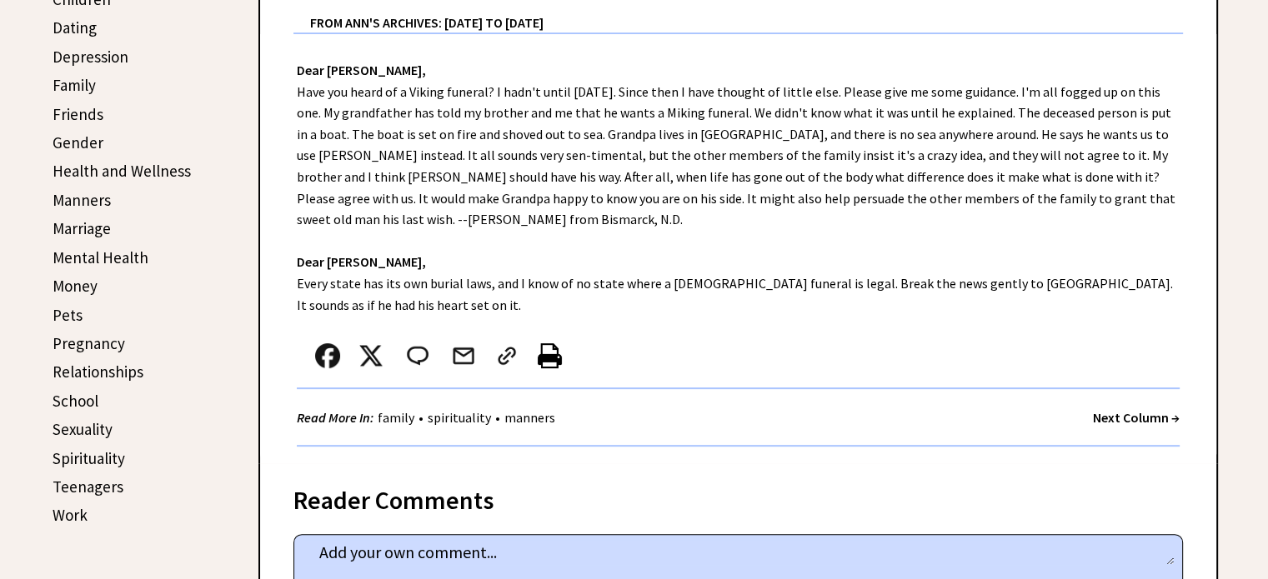
scroll to position [582, 0]
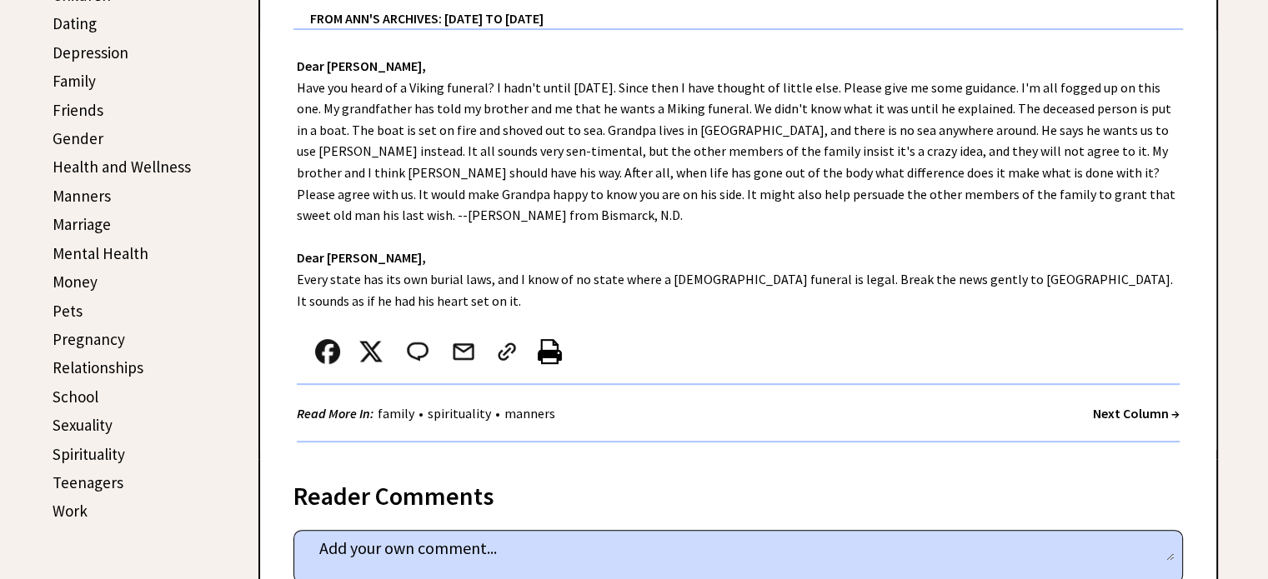
drag, startPoint x: 1277, startPoint y: 38, endPoint x: 1280, endPoint y: 139, distance: 100.9
click at [1124, 407] on strong "Next Column →" at bounding box center [1136, 413] width 87 height 17
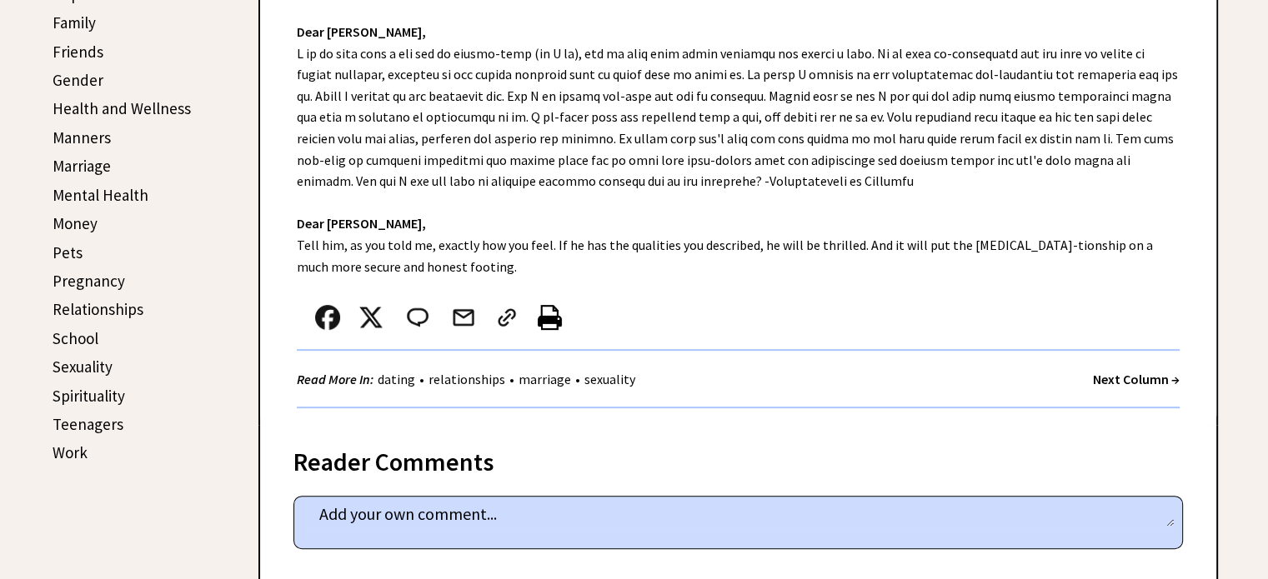
scroll to position [644, 0]
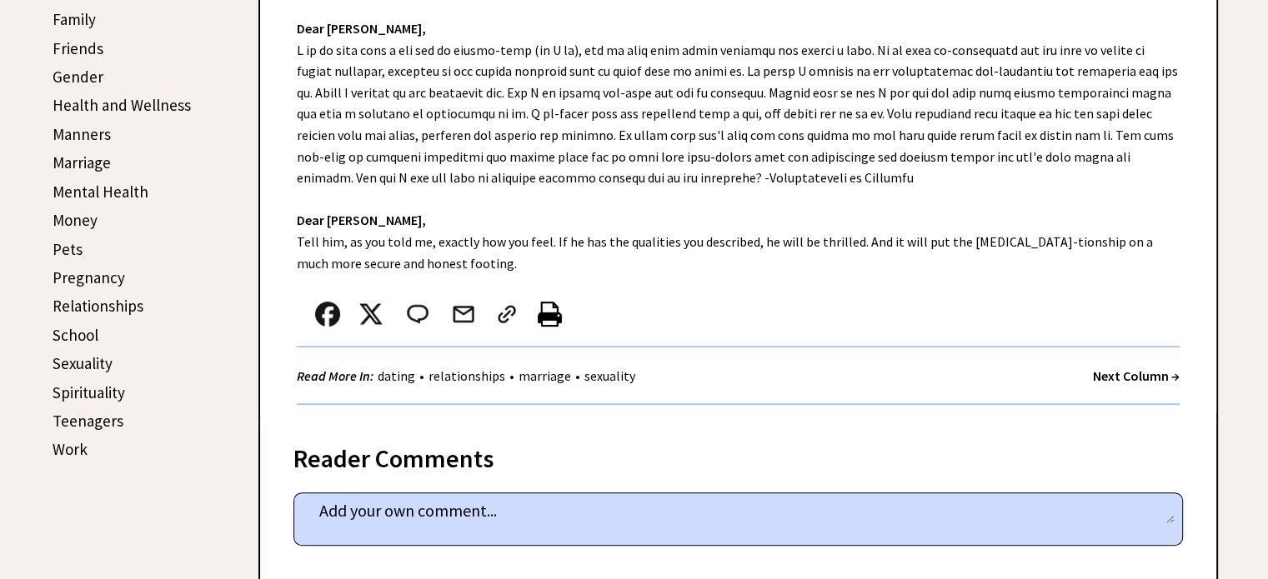
drag, startPoint x: 1276, startPoint y: 74, endPoint x: 1280, endPoint y: 186, distance: 111.8
click at [1140, 376] on strong "Next Column →" at bounding box center [1136, 376] width 87 height 17
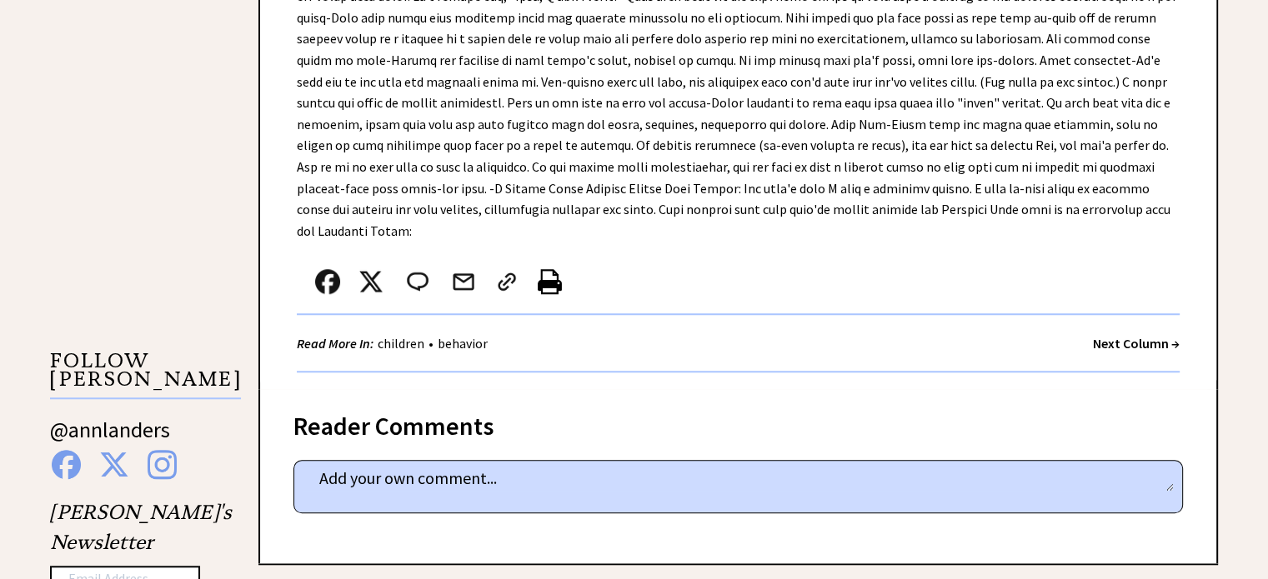
scroll to position [1384, 0]
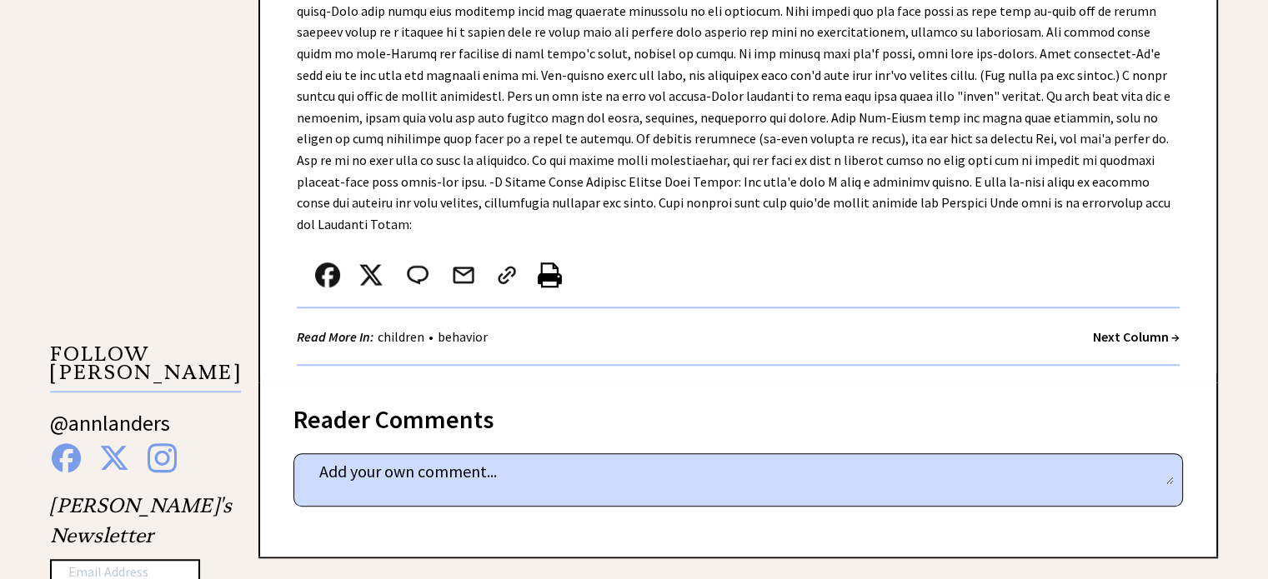
click at [1116, 328] on strong "Next Column →" at bounding box center [1136, 336] width 87 height 17
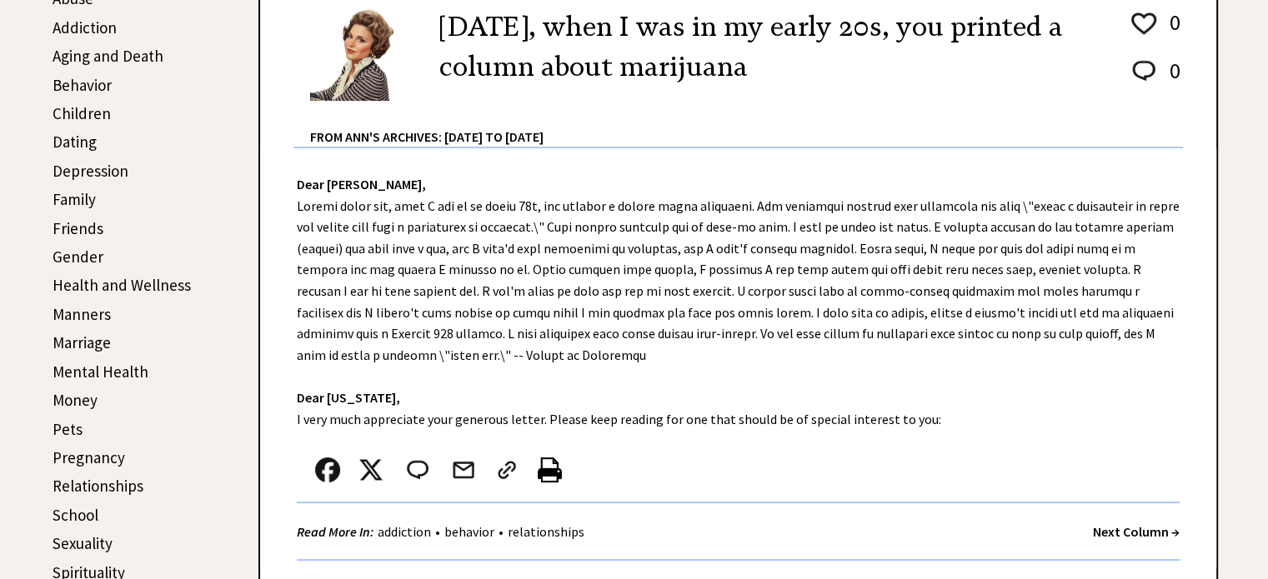
scroll to position [456, 0]
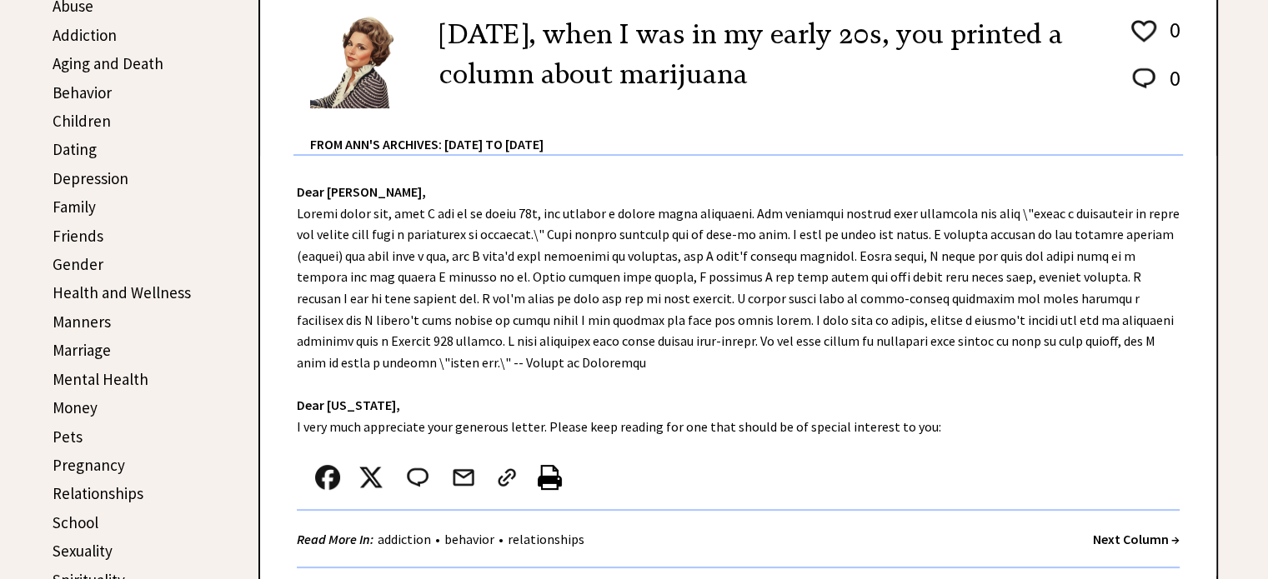
click at [1119, 542] on strong "Next Column →" at bounding box center [1136, 539] width 87 height 17
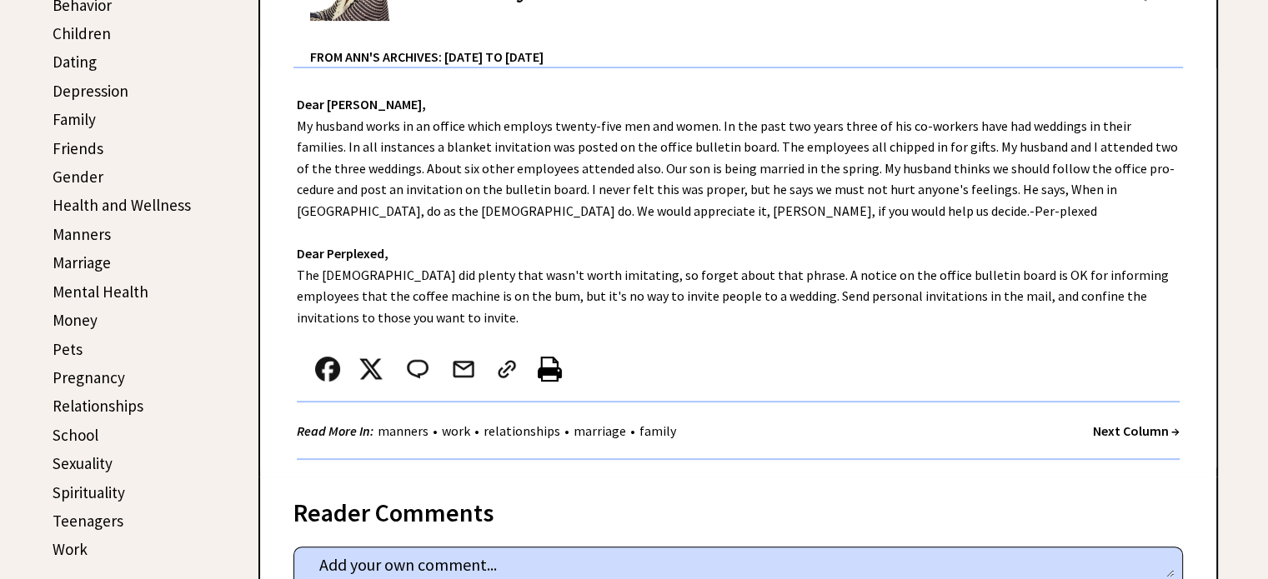
scroll to position [548, 0]
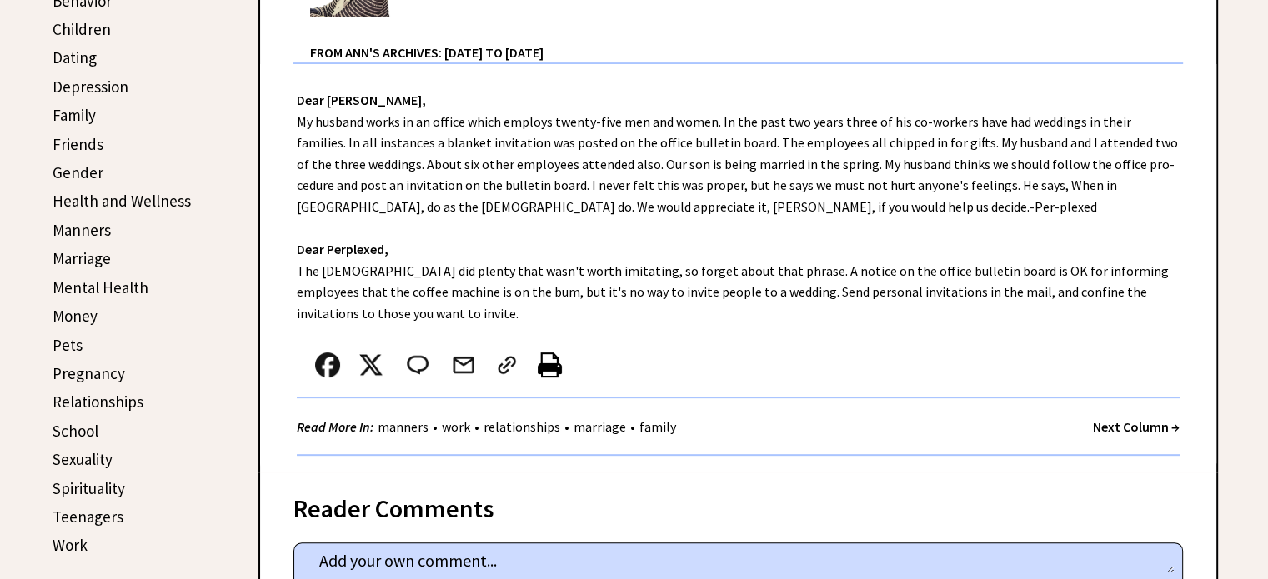
drag, startPoint x: 1270, startPoint y: 78, endPoint x: 1280, endPoint y: 173, distance: 96.4
click at [1110, 426] on strong "Next Column →" at bounding box center [1136, 426] width 87 height 17
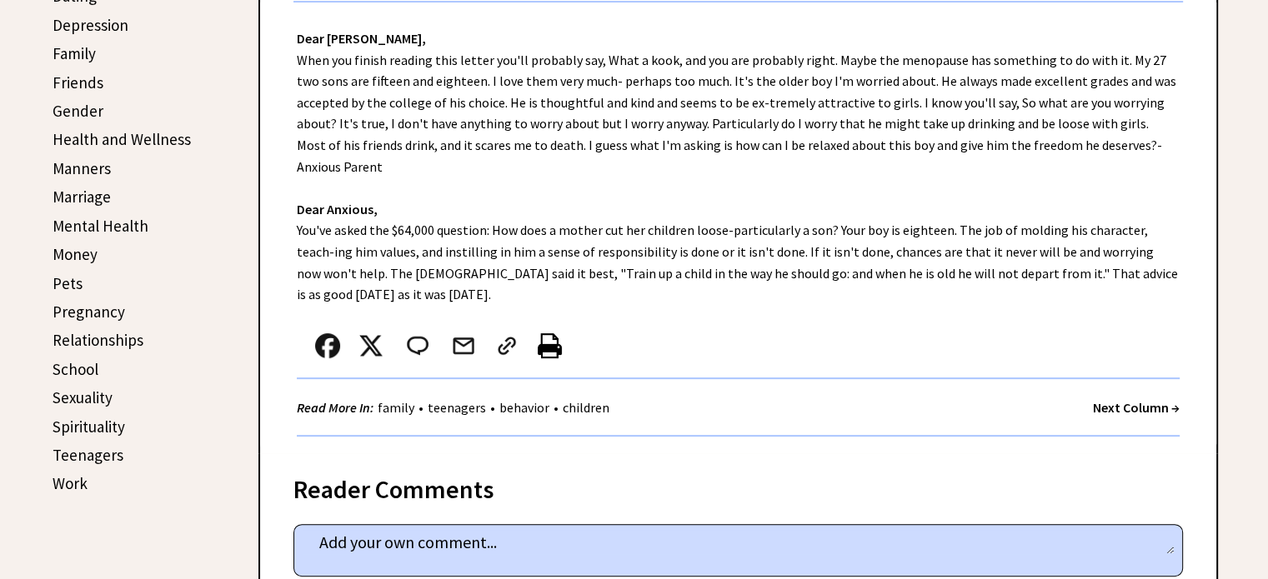
scroll to position [614, 0]
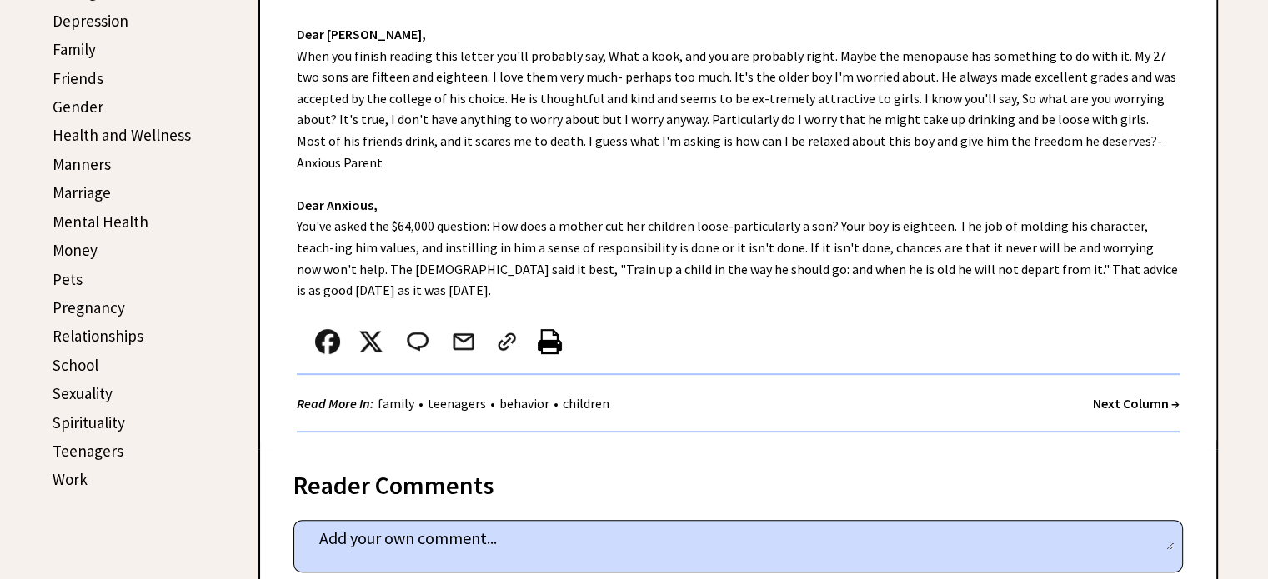
click at [1134, 402] on strong "Next Column →" at bounding box center [1136, 403] width 87 height 17
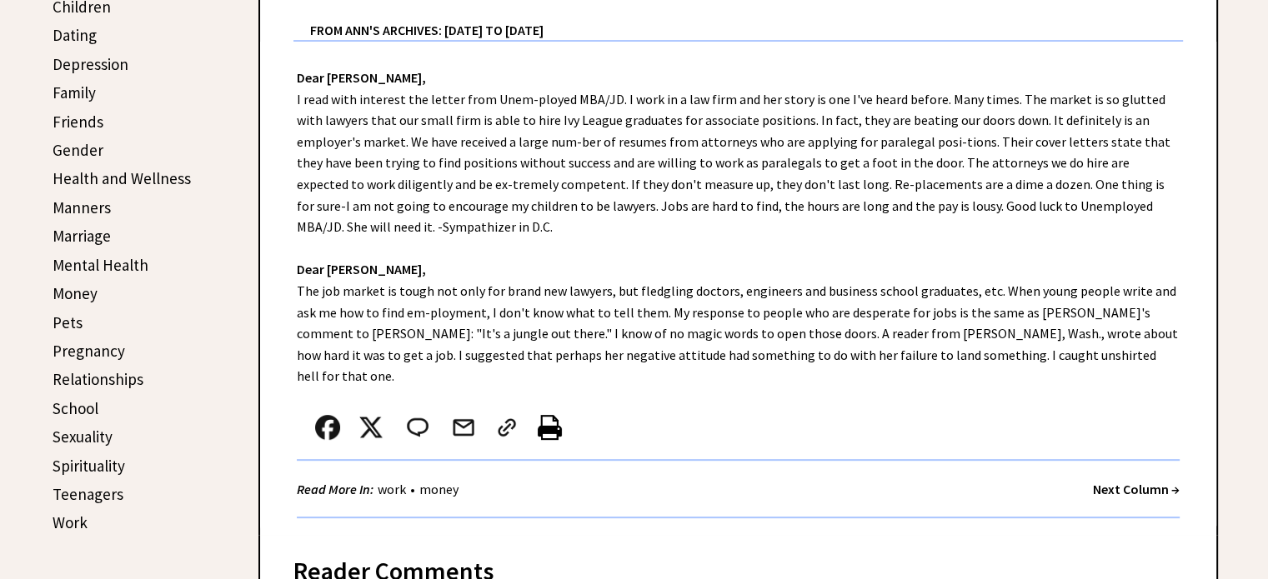
scroll to position [574, 0]
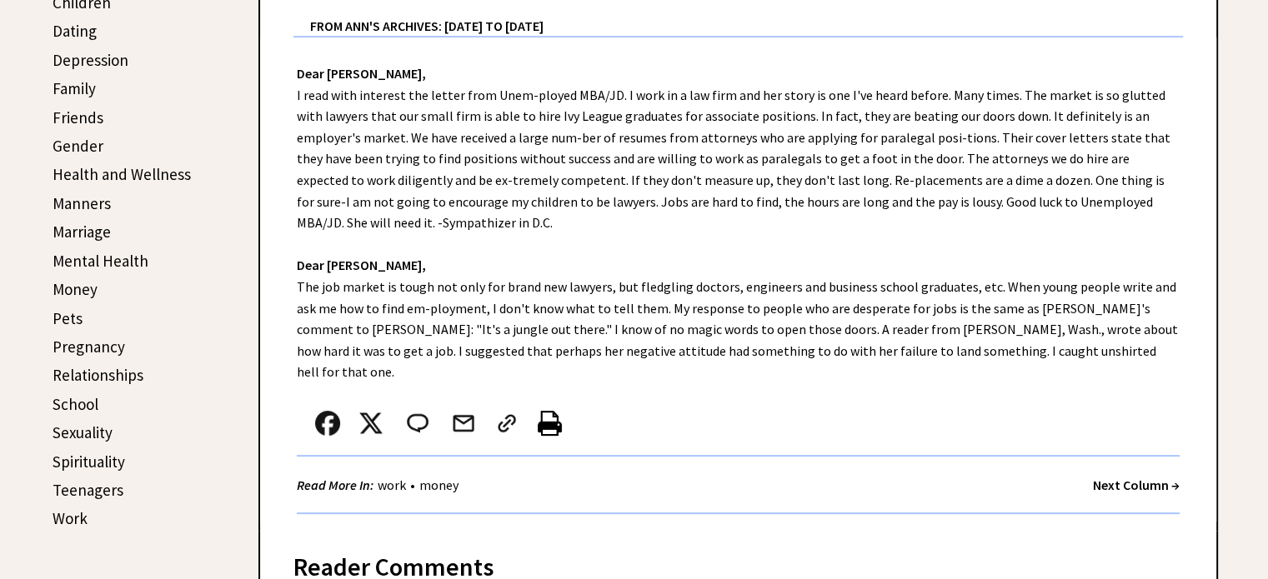
click at [1120, 475] on div "Next Column →" at bounding box center [1136, 485] width 87 height 21
click at [1125, 477] on strong "Next Column →" at bounding box center [1136, 485] width 87 height 17
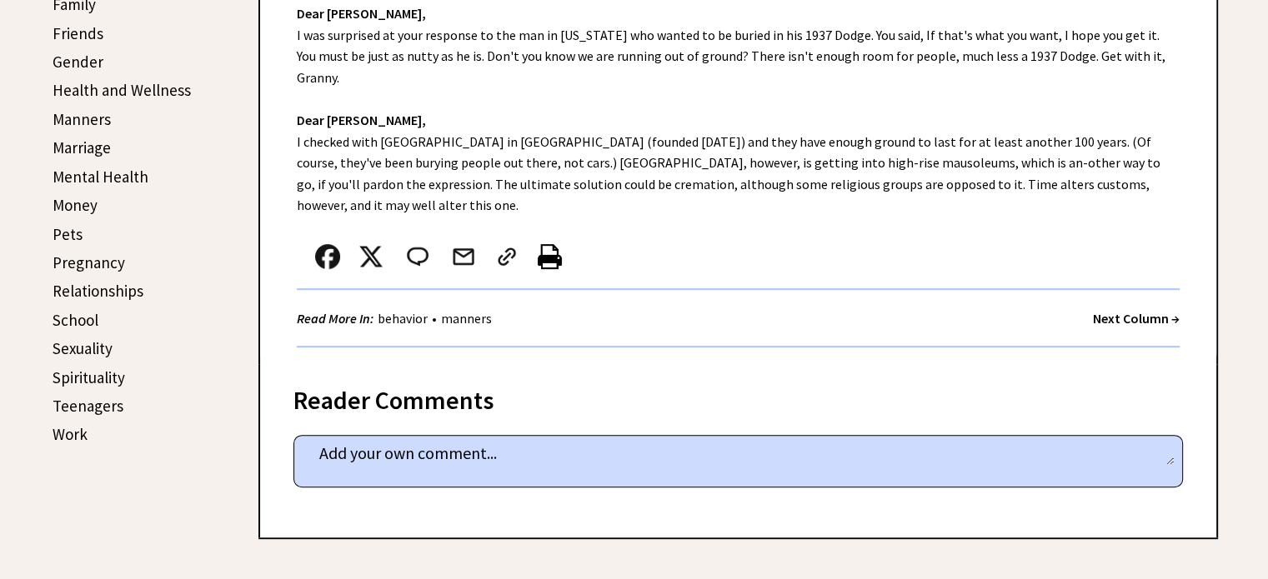
scroll to position [663, 0]
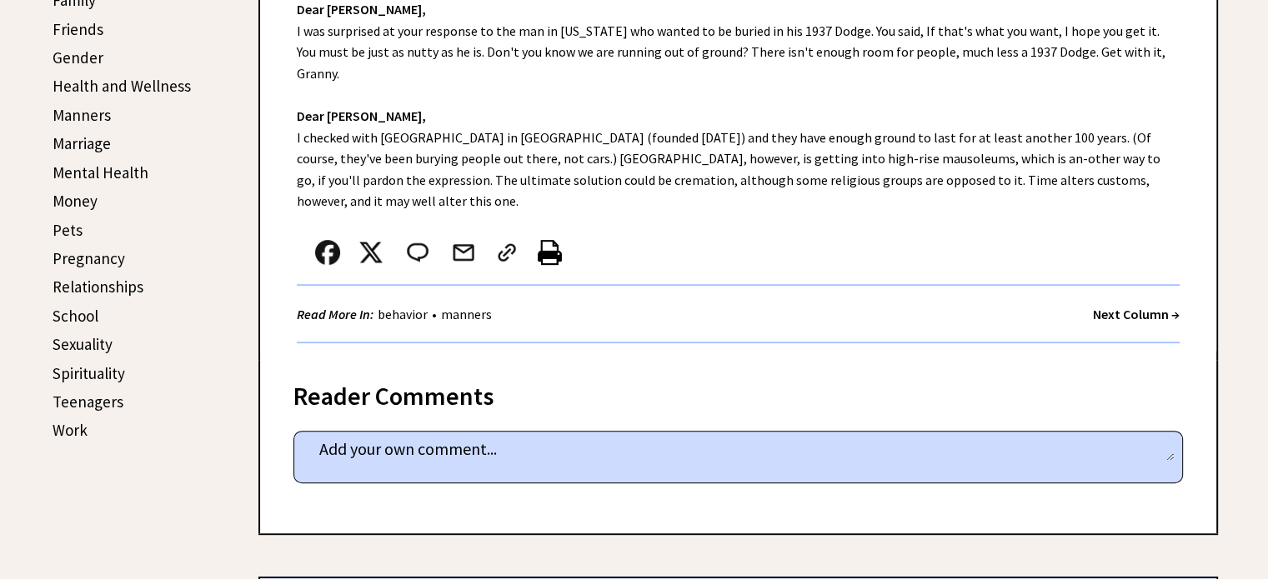
click at [1104, 306] on strong "Next Column →" at bounding box center [1136, 314] width 87 height 17
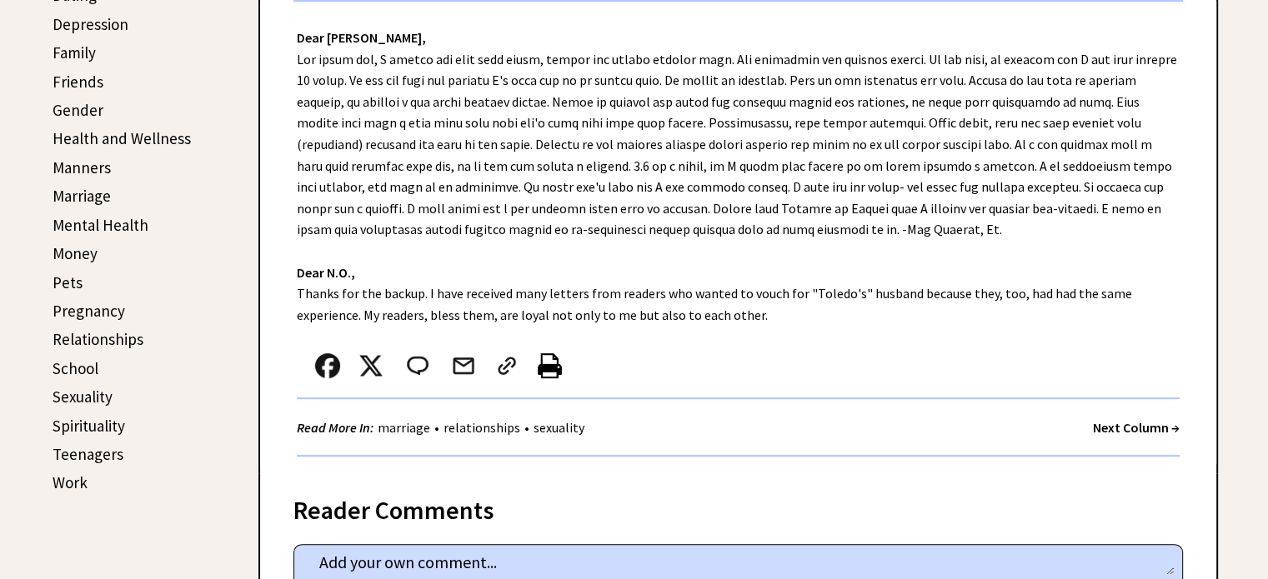
scroll to position [623, 0]
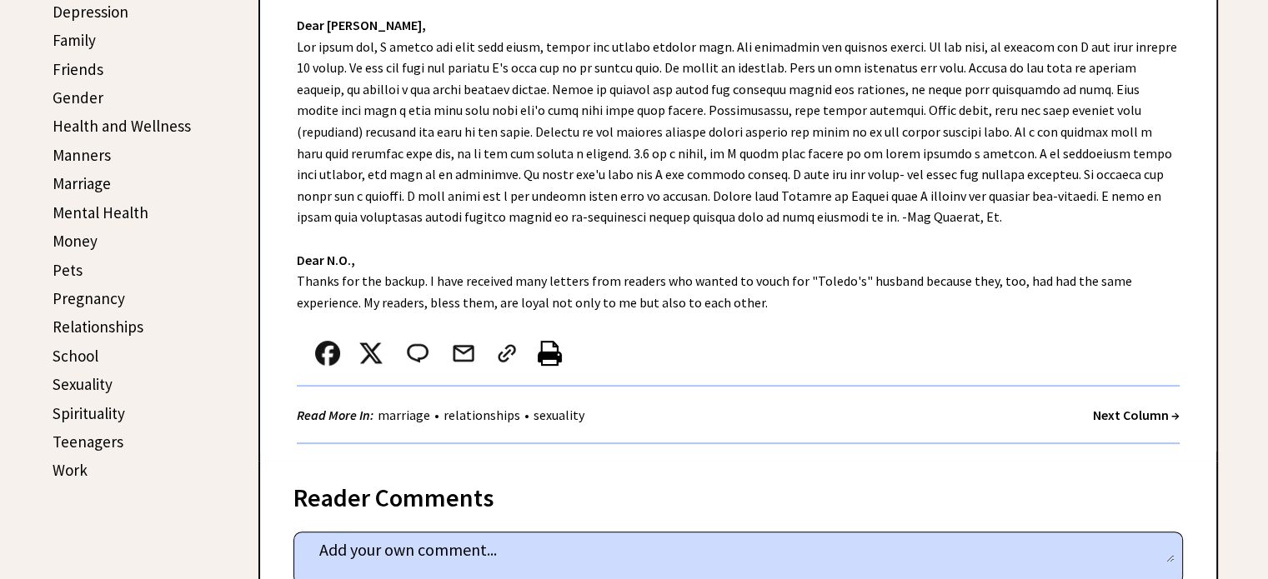
click at [1124, 413] on strong "Next Column →" at bounding box center [1136, 415] width 87 height 17
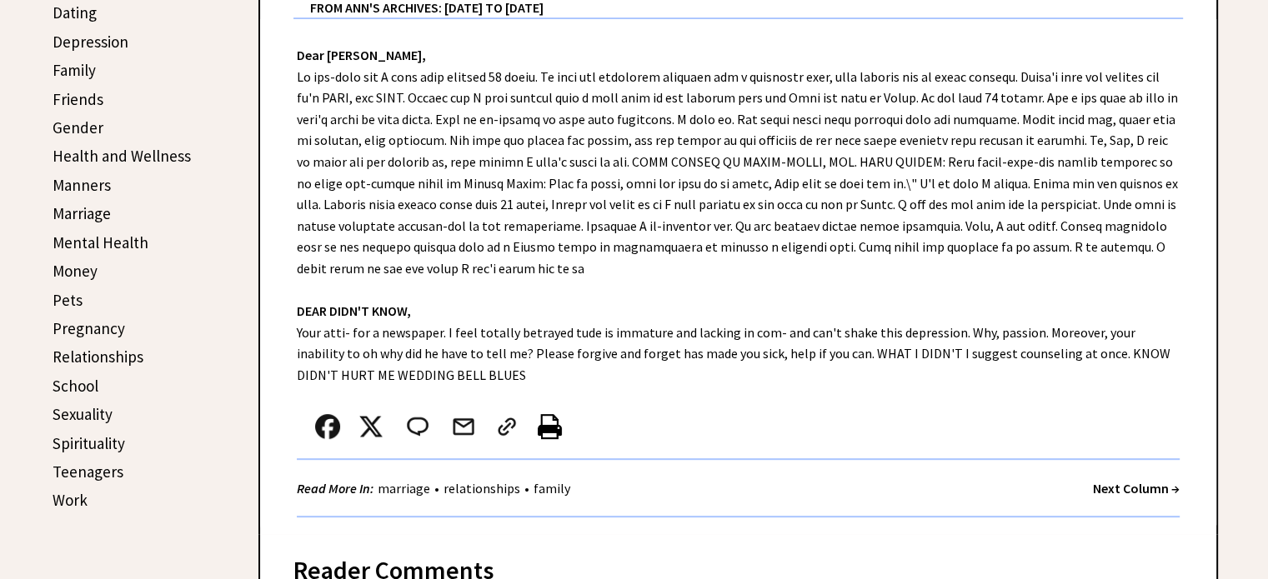
scroll to position [597, 0]
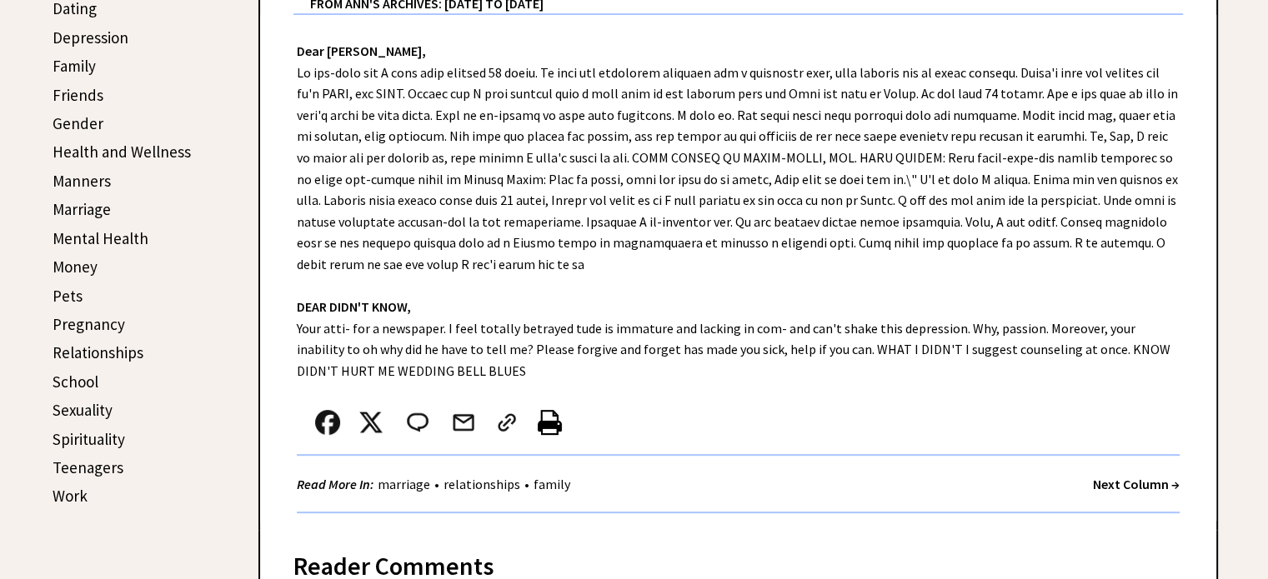
click at [1116, 483] on strong "Next Column →" at bounding box center [1136, 484] width 87 height 17
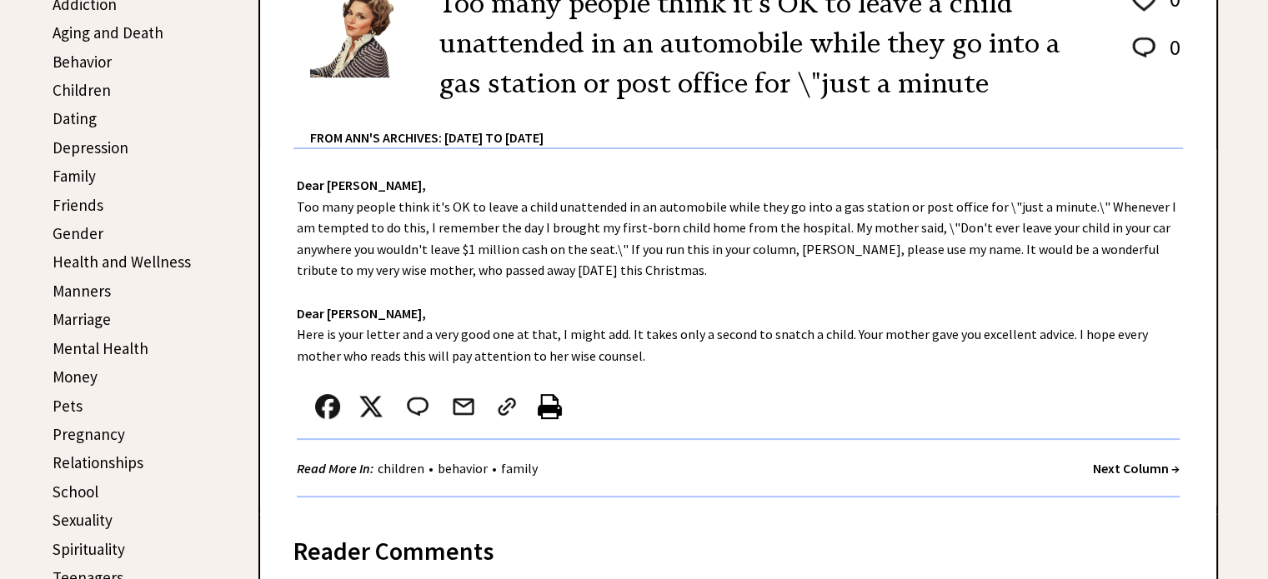
scroll to position [494, 0]
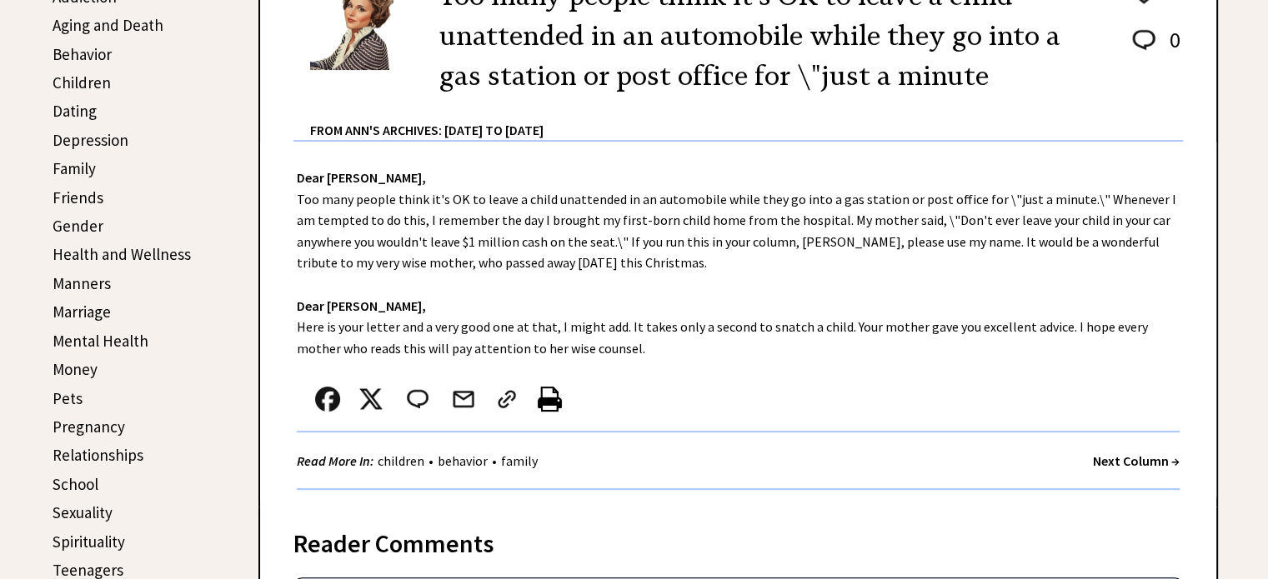
click at [1120, 459] on strong "Next Column →" at bounding box center [1136, 461] width 87 height 17
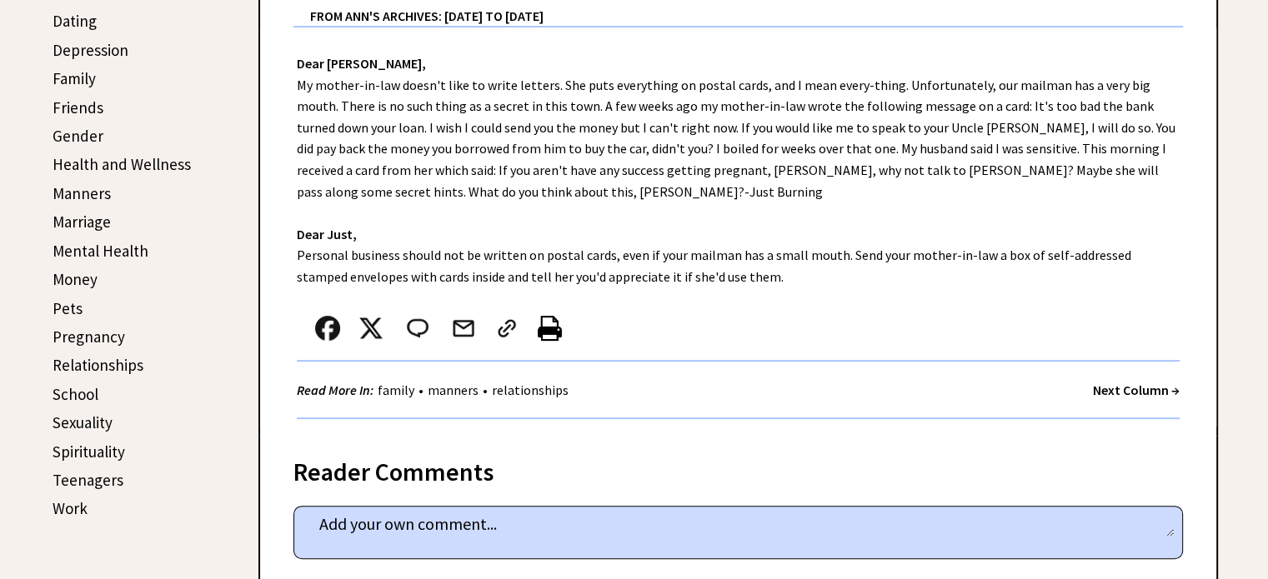
scroll to position [589, 0]
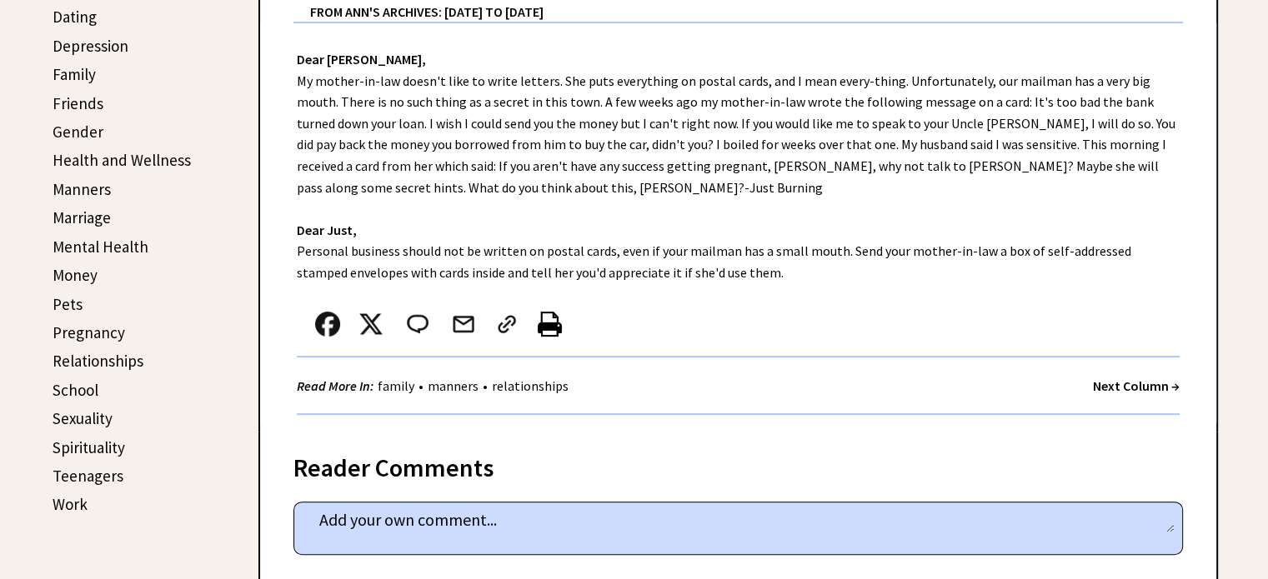
click at [1116, 389] on strong "Next Column →" at bounding box center [1136, 386] width 87 height 17
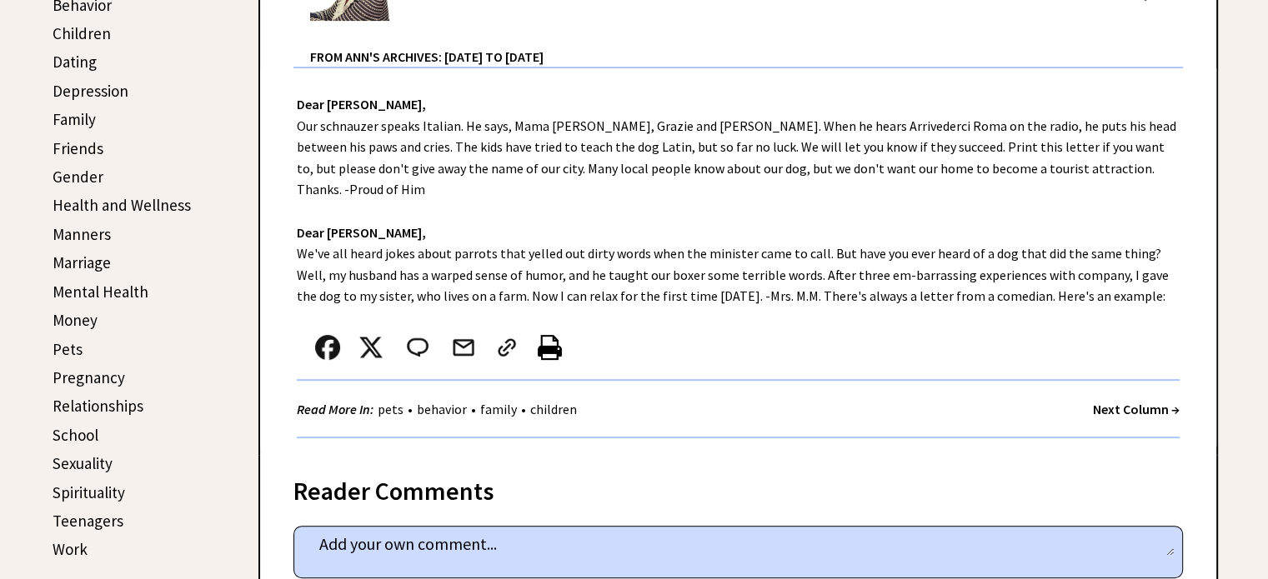
scroll to position [548, 0]
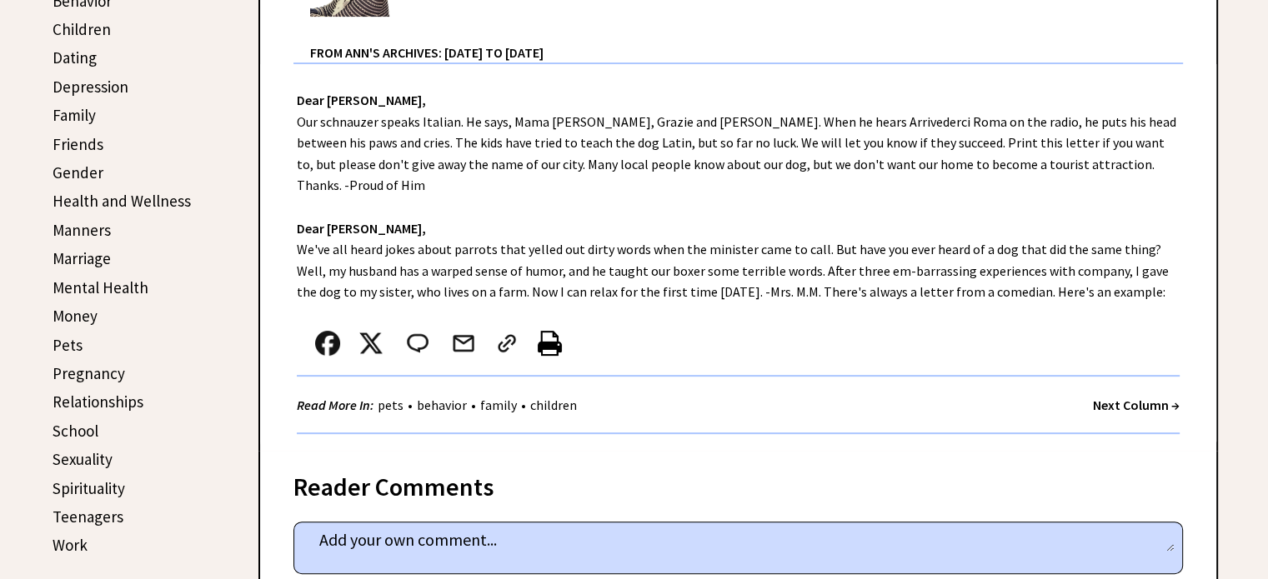
click at [1124, 397] on strong "Next Column →" at bounding box center [1136, 405] width 87 height 17
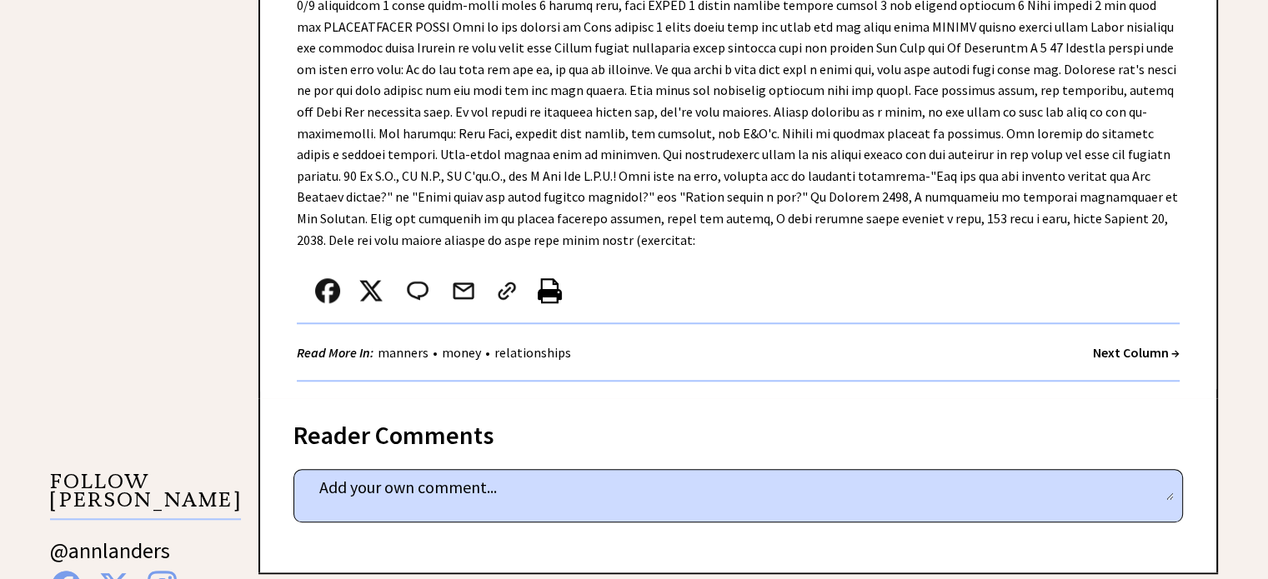
scroll to position [1302, 0]
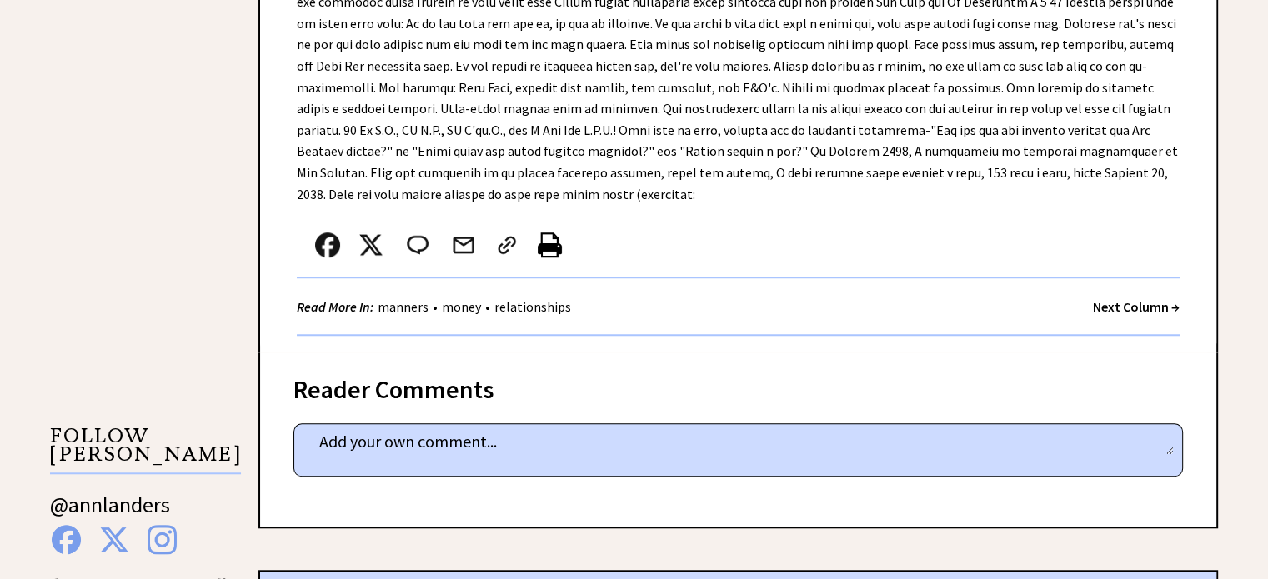
click at [1125, 298] on strong "Next Column →" at bounding box center [1136, 306] width 87 height 17
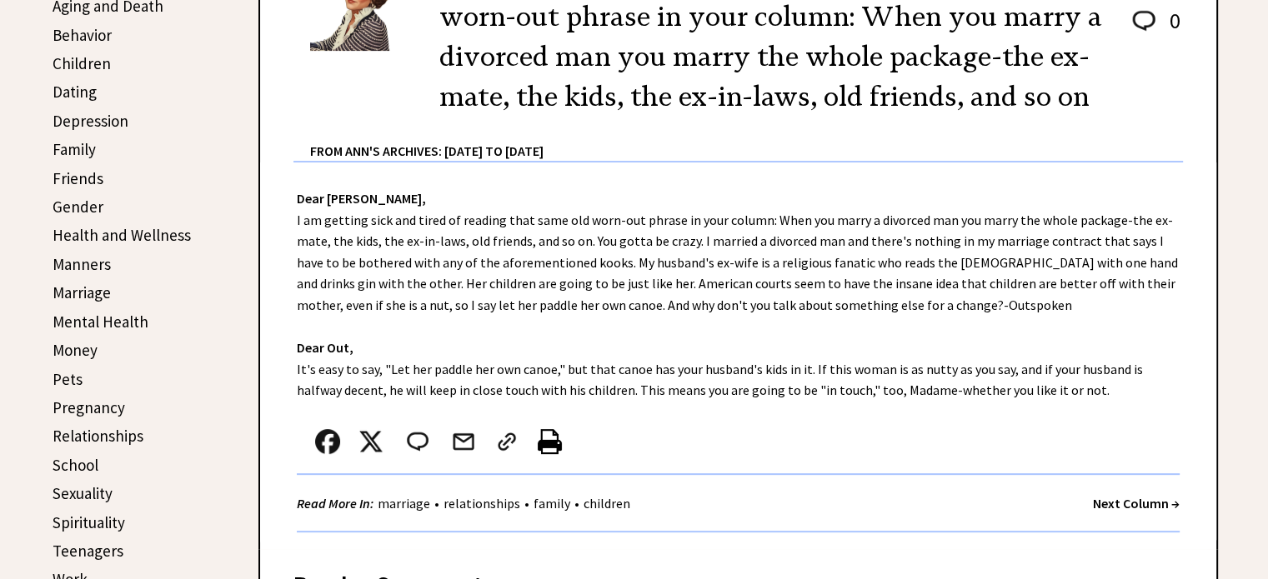
scroll to position [517, 0]
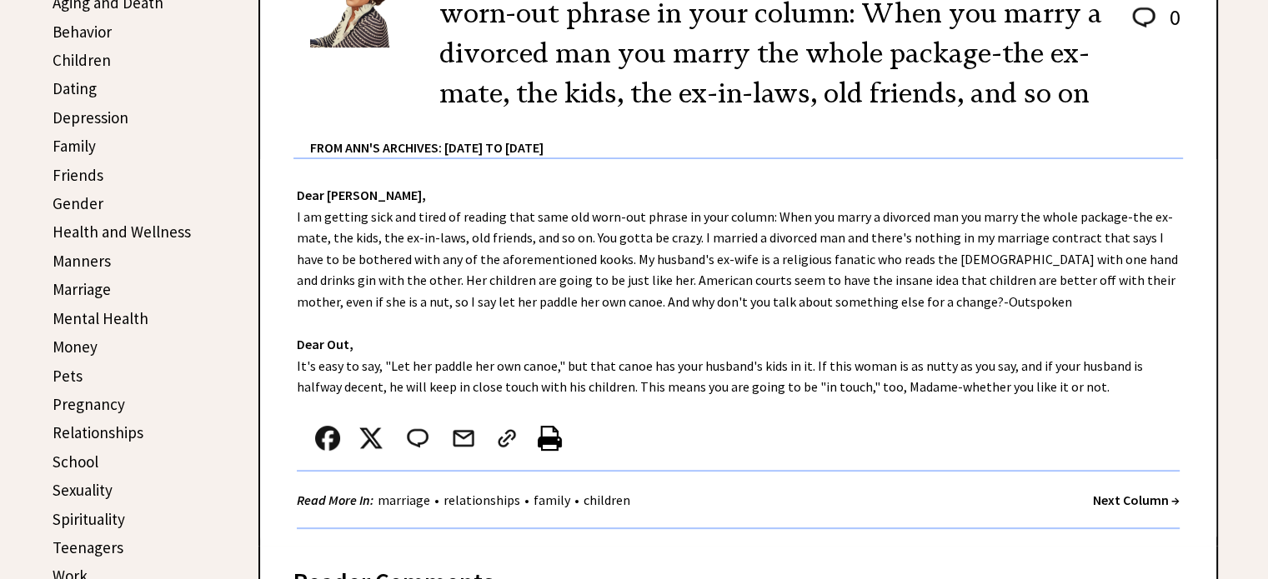
drag, startPoint x: 1274, startPoint y: 78, endPoint x: 1280, endPoint y: 168, distance: 91.1
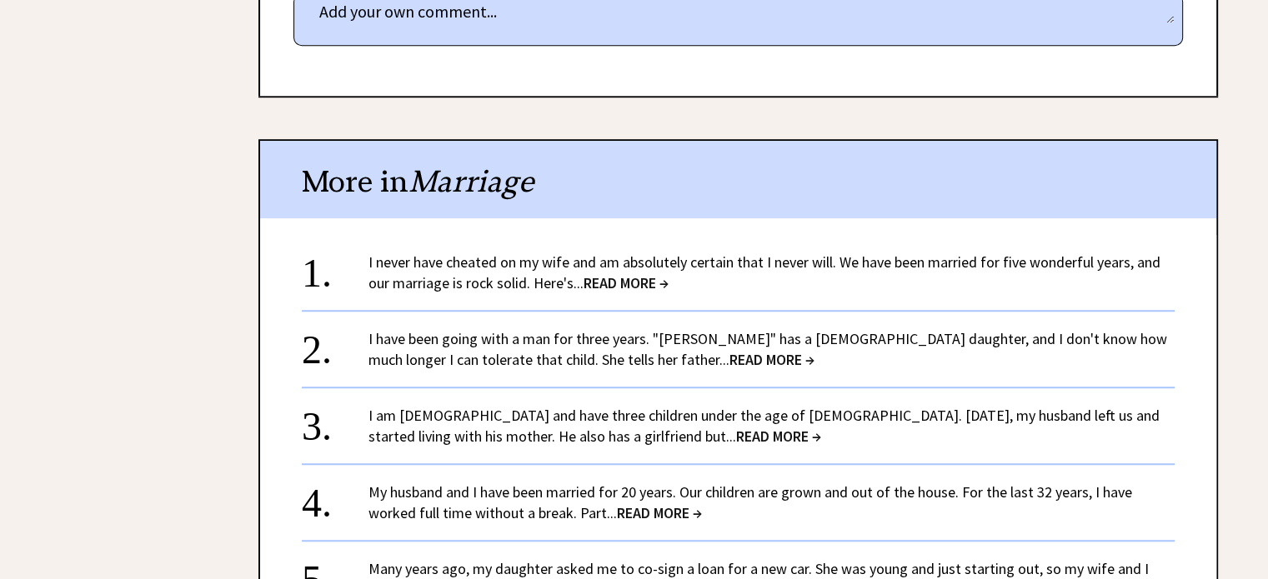
scroll to position [1144, 0]
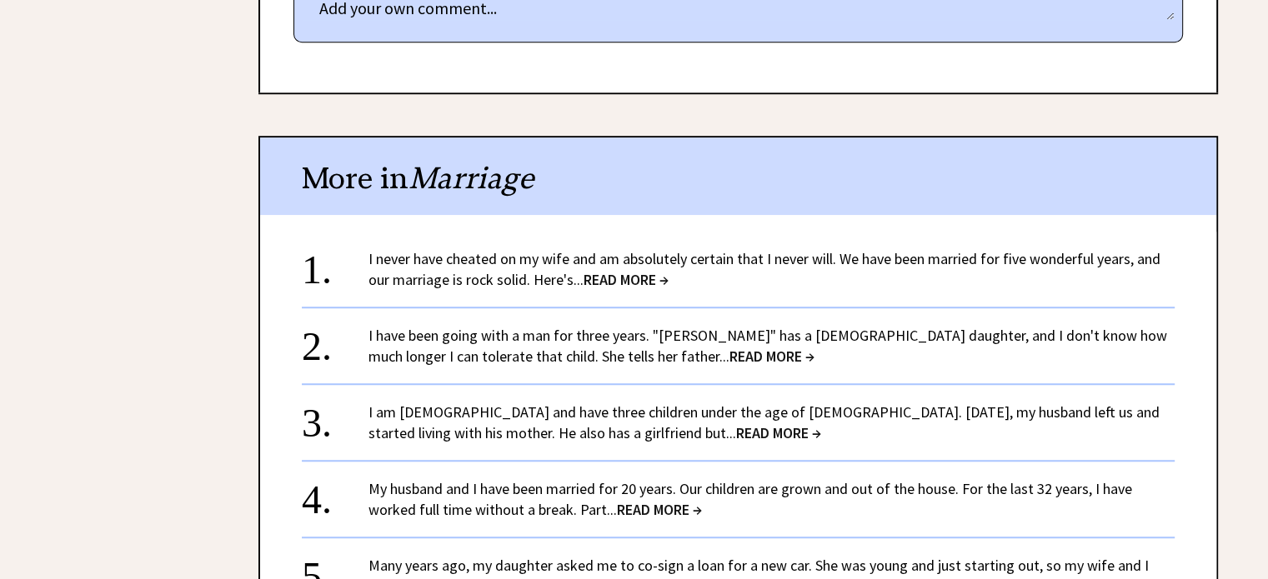
click at [564, 341] on div "I have been going with a man for three years. "Jerome" has a 5-year-old daughte…" at bounding box center [771, 346] width 806 height 42
click at [575, 331] on link "I have been going with a man for three years. "Jerome" has a 5-year-old daughte…" at bounding box center [767, 346] width 799 height 40
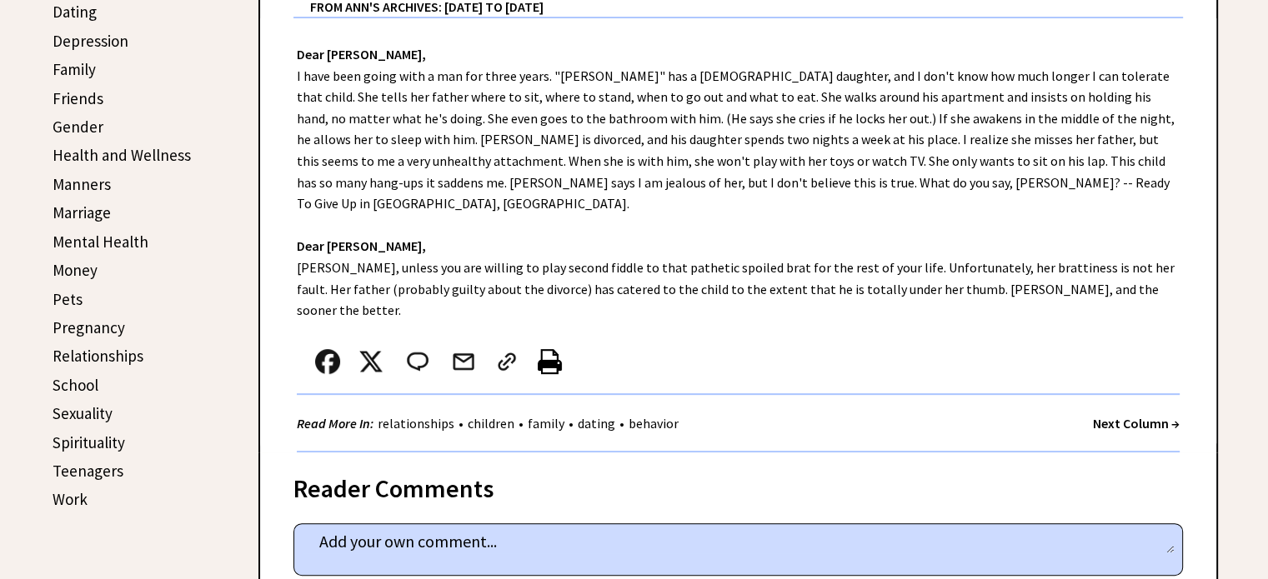
scroll to position [597, 0]
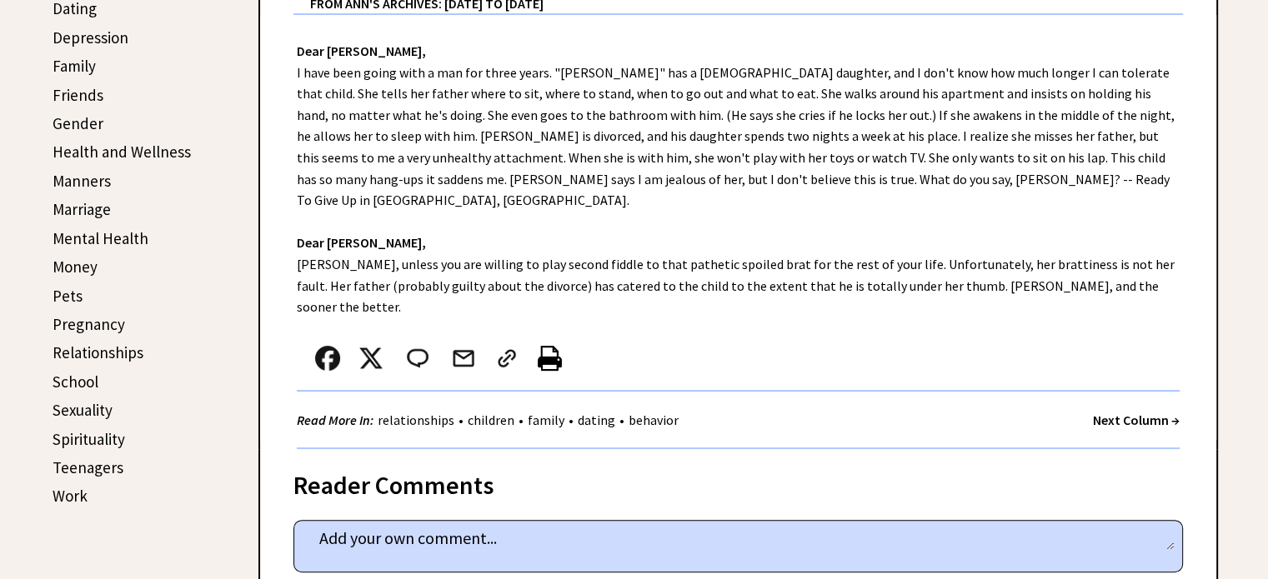
click at [102, 318] on link "Pregnancy" at bounding box center [89, 324] width 73 height 20
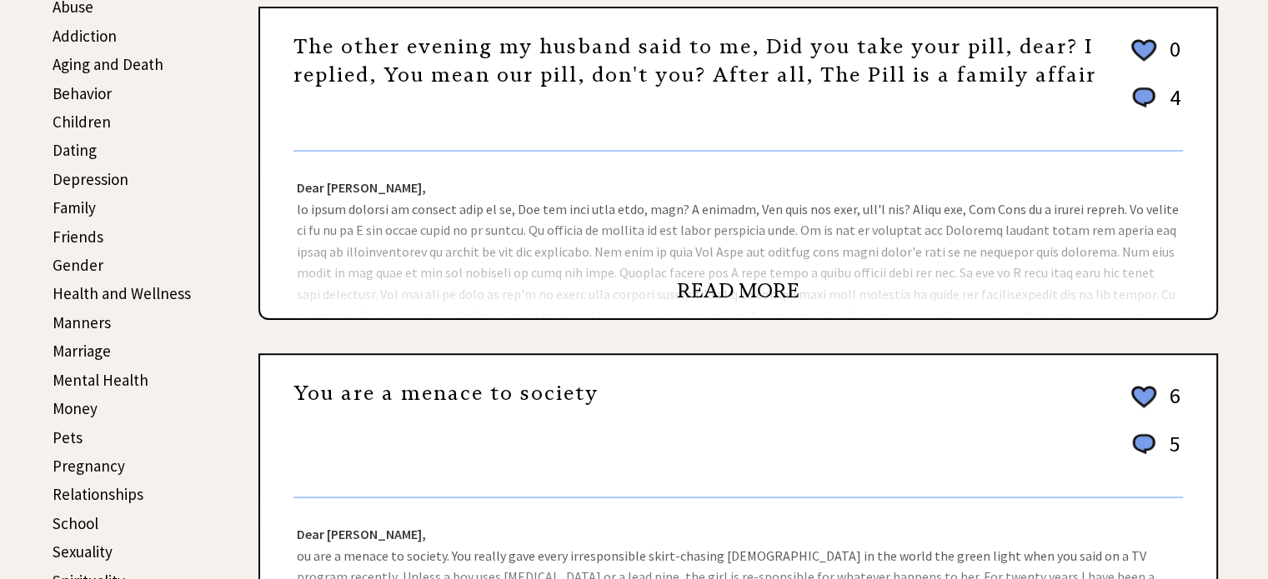
scroll to position [462, 0]
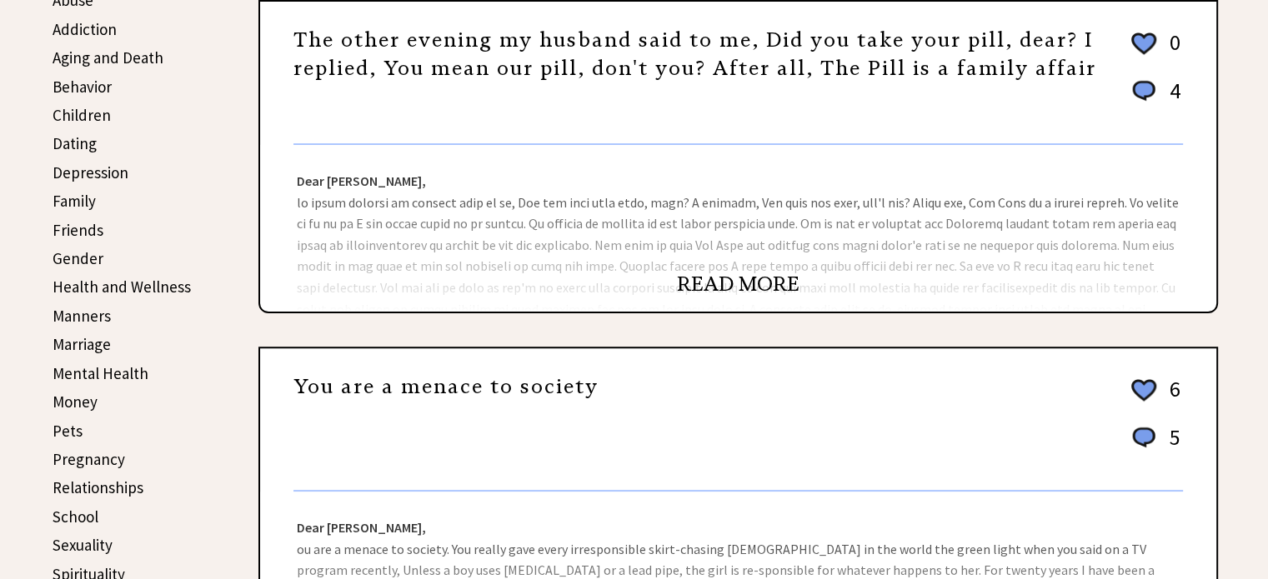
click at [708, 283] on link "READ MORE" at bounding box center [738, 284] width 123 height 25
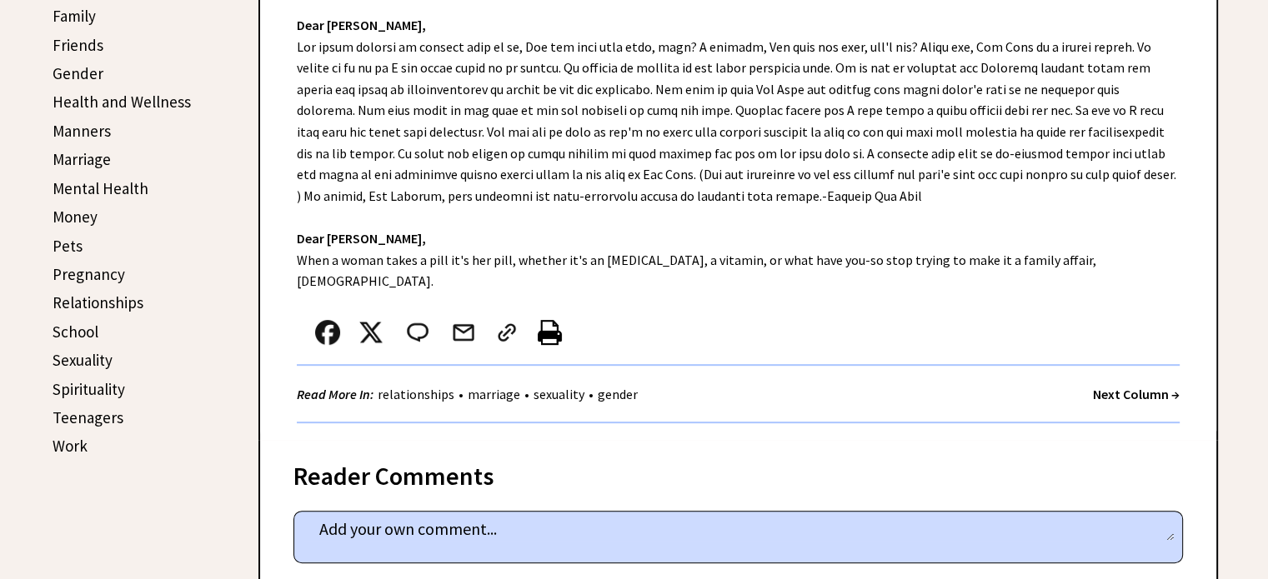
scroll to position [752, 0]
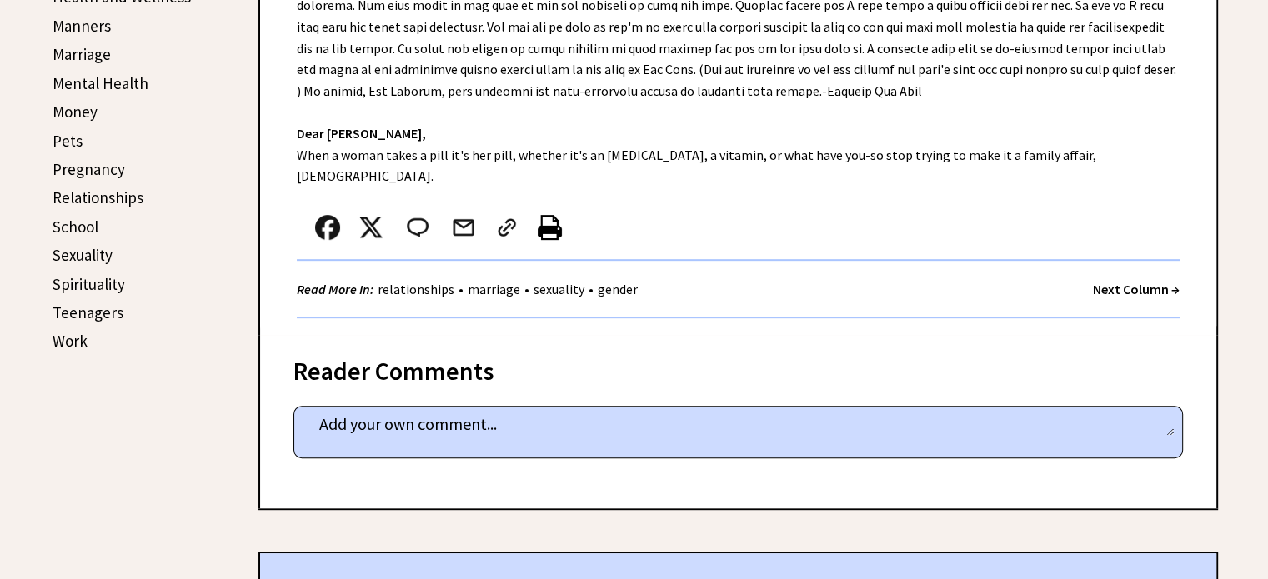
click at [1115, 281] on strong "Next Column →" at bounding box center [1136, 289] width 87 height 17
